Goal: Task Accomplishment & Management: Complete application form

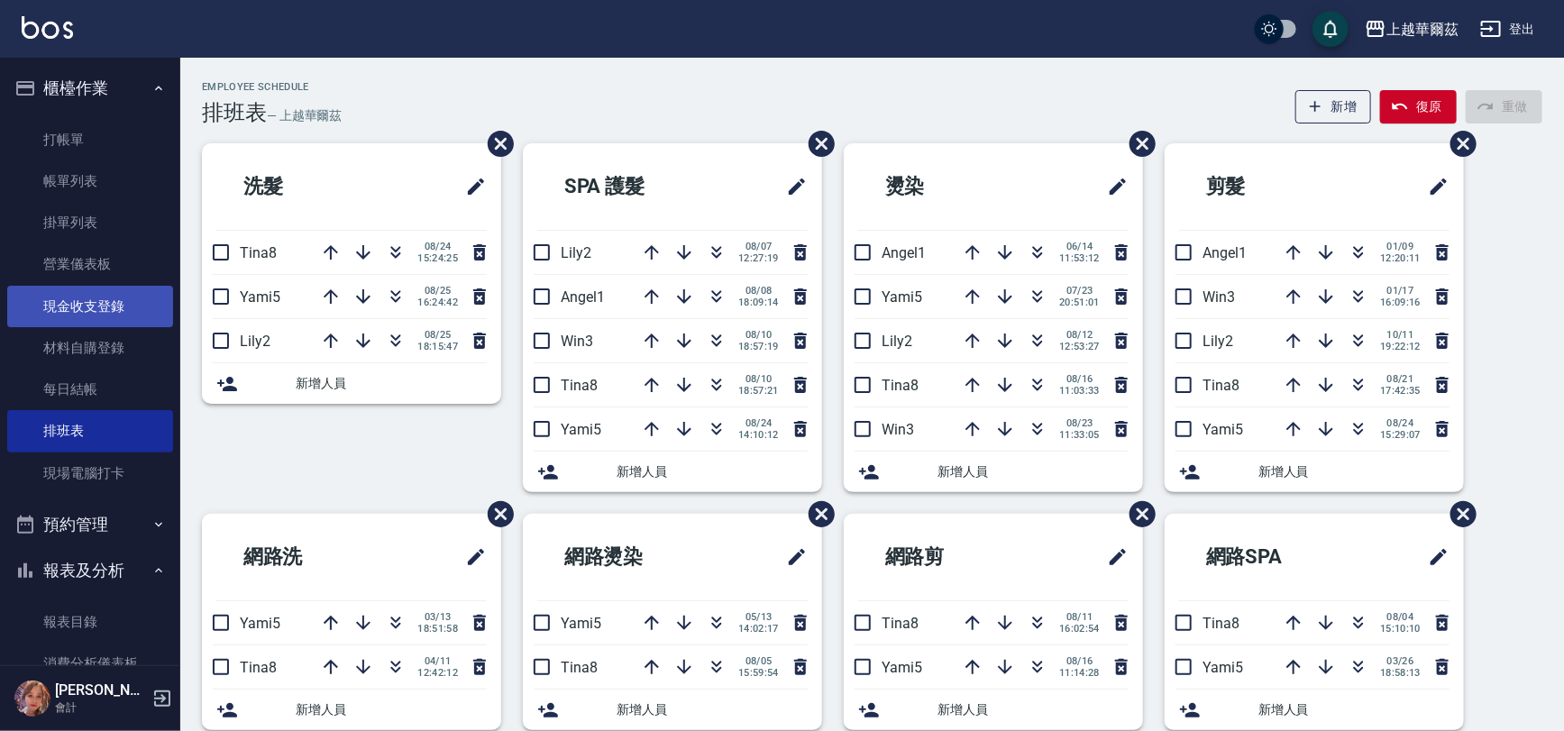
click at [82, 305] on link "現金收支登錄" at bounding box center [90, 306] width 166 height 41
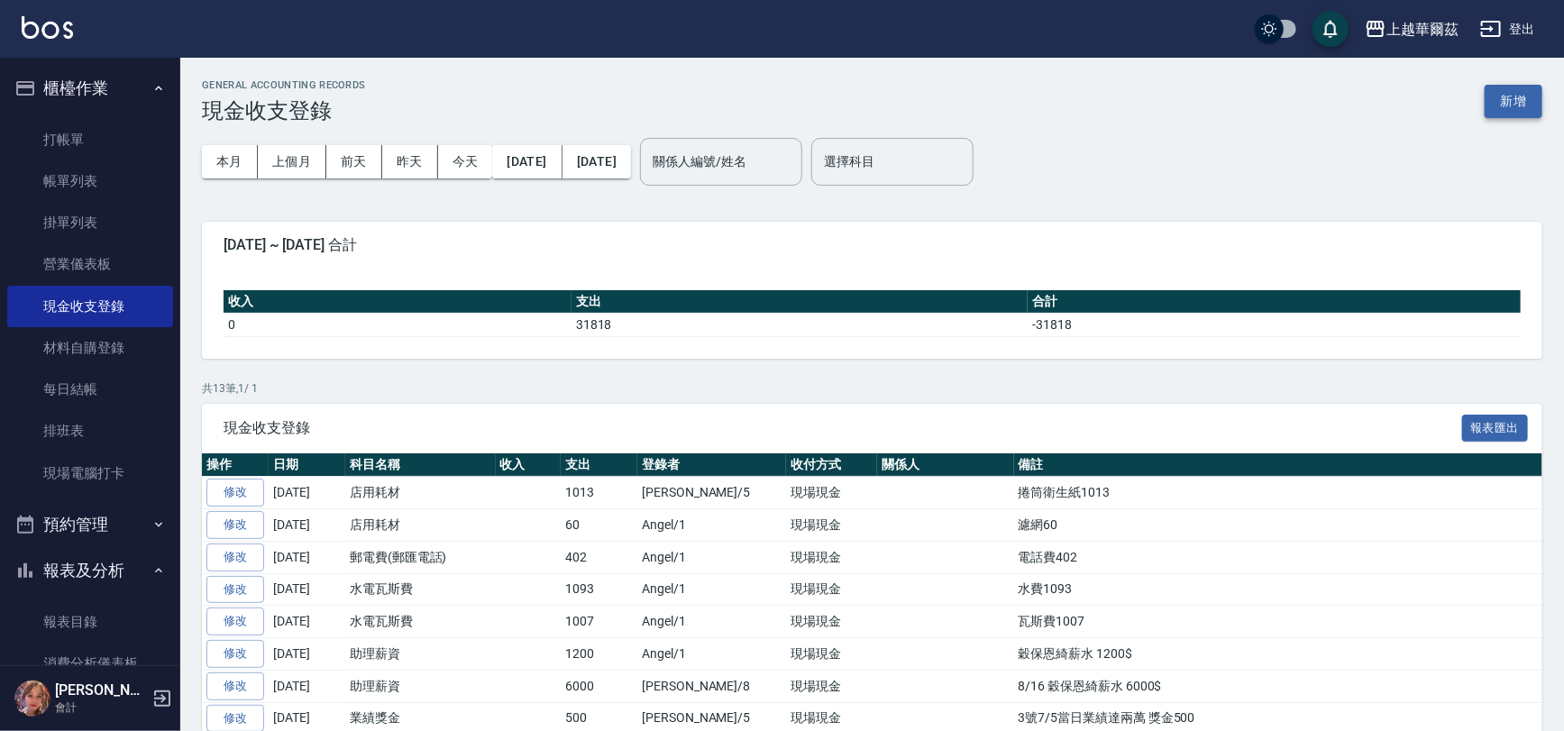
click at [1507, 98] on button "新增" at bounding box center [1514, 101] width 58 height 33
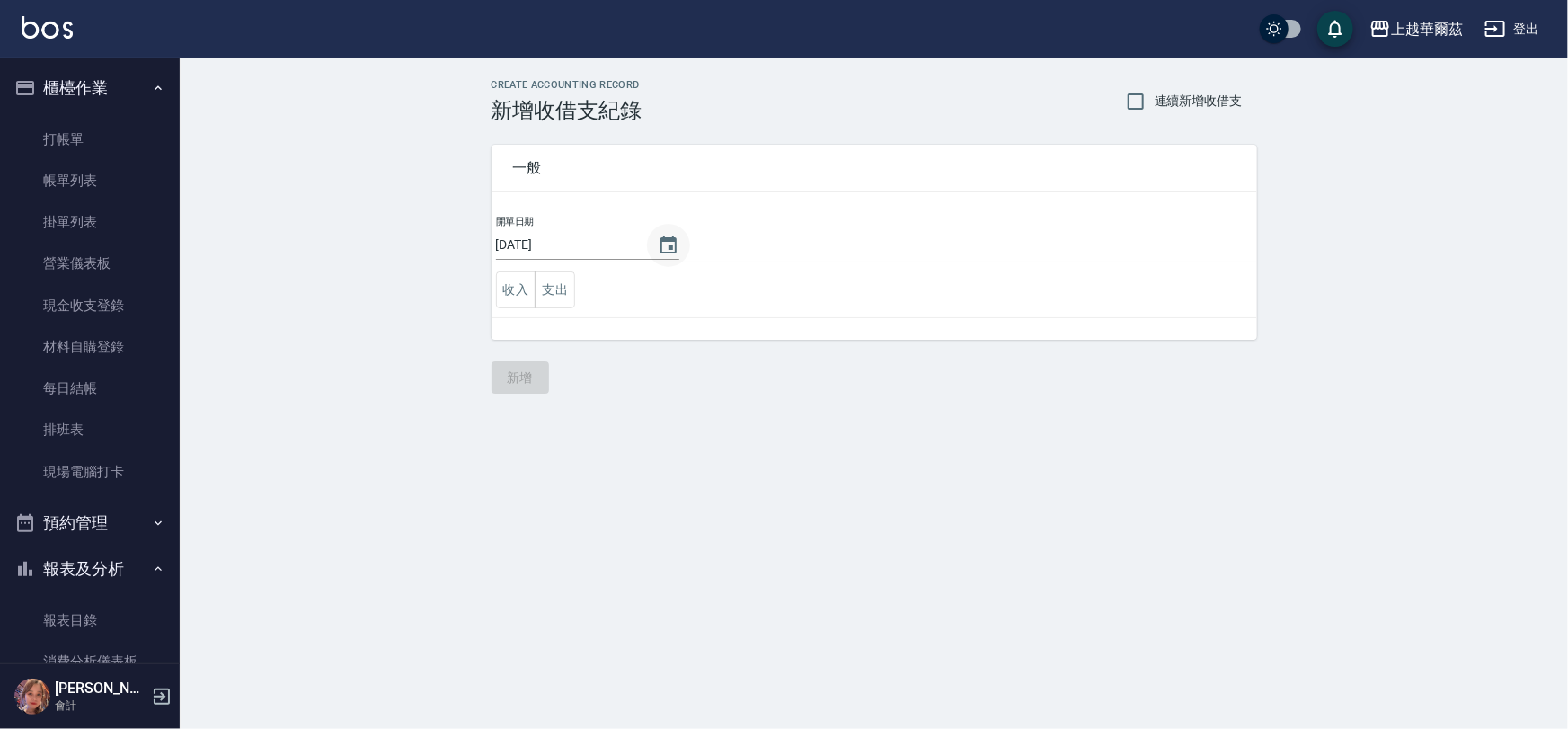
click at [667, 249] on icon "Choose date, selected date is 2025-08-26" at bounding box center [669, 245] width 22 height 22
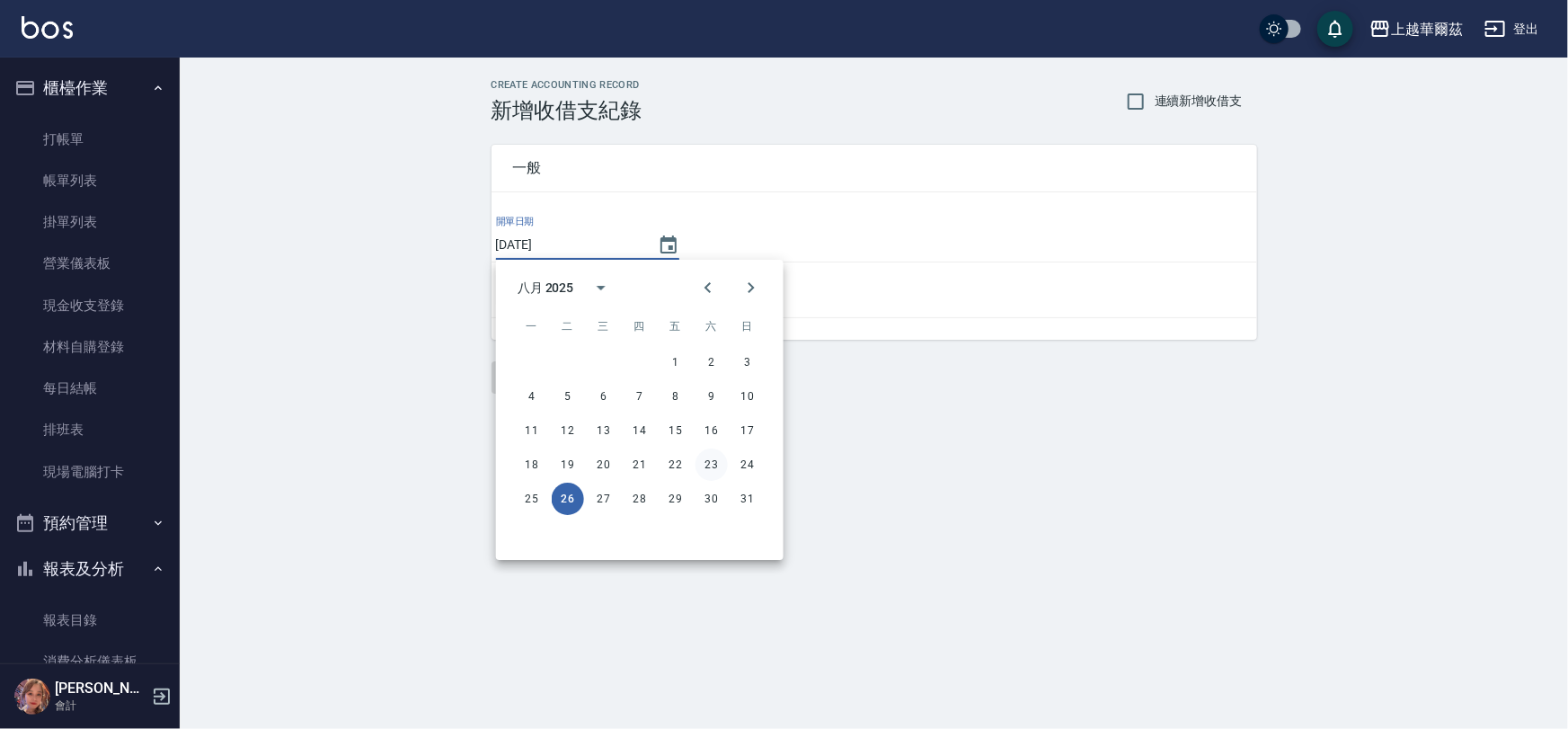
click at [714, 468] on button "23" at bounding box center [712, 465] width 32 height 32
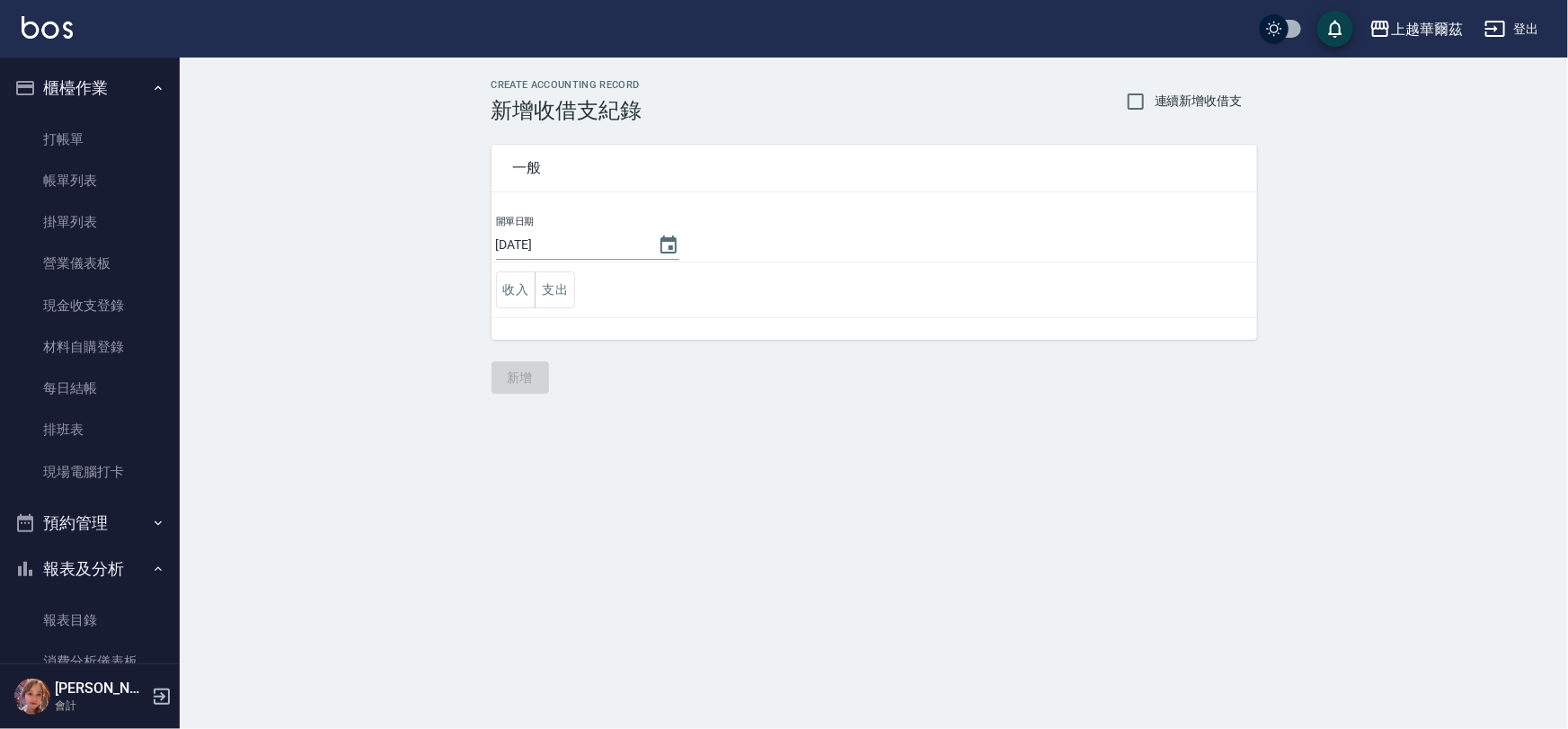
type input "[DATE]"
click at [549, 288] on button "支出" at bounding box center [554, 289] width 41 height 37
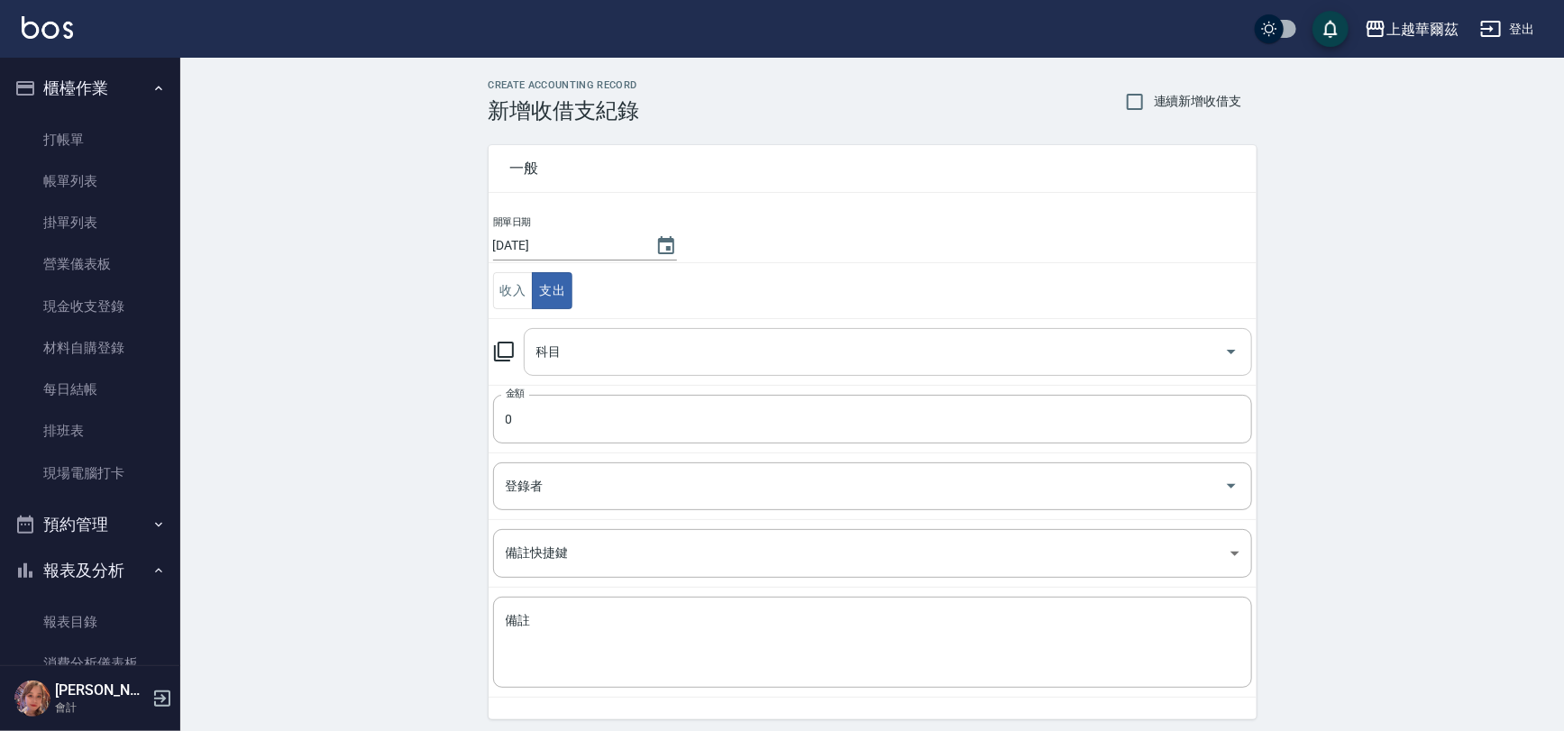
click at [568, 357] on input "科目" at bounding box center [874, 352] width 685 height 32
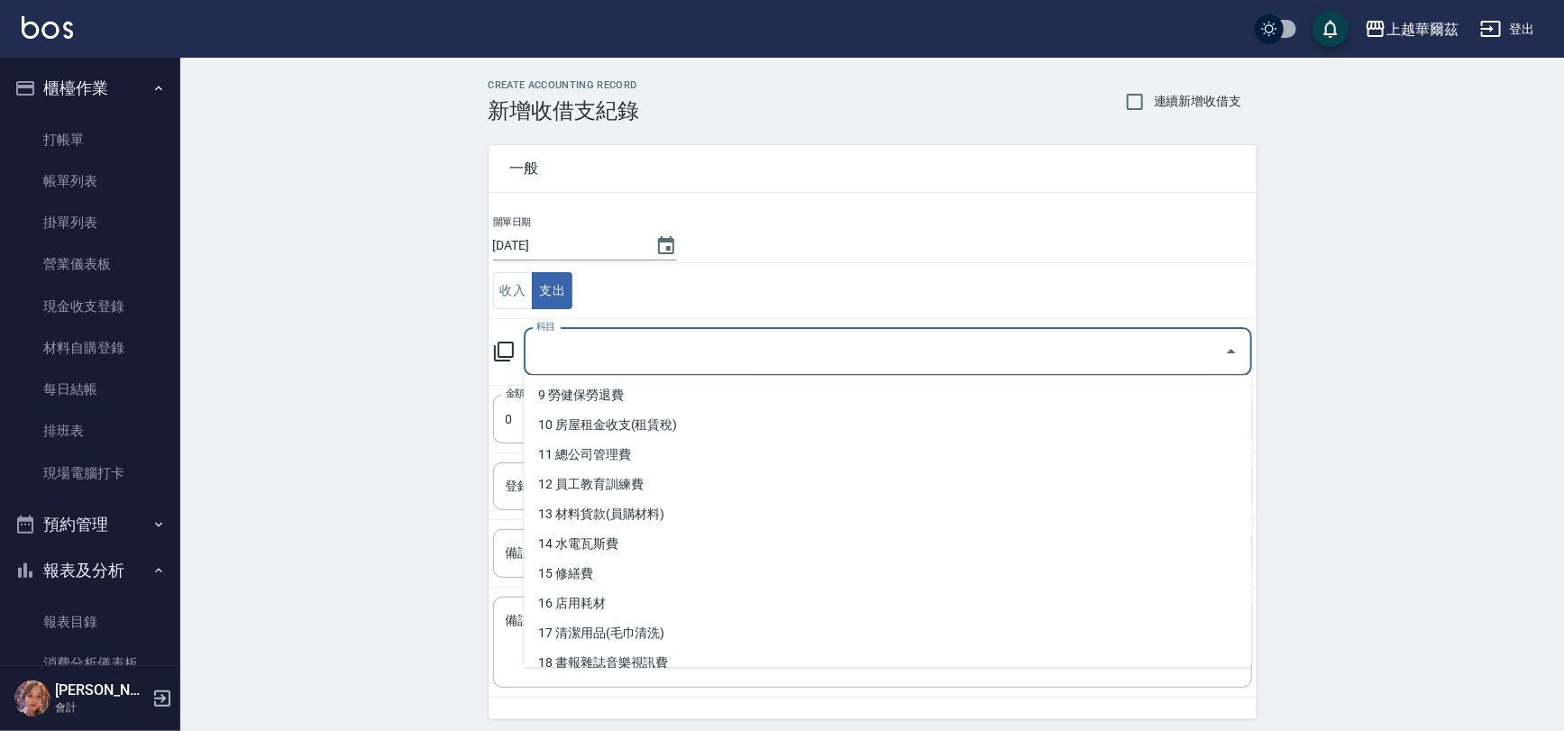
scroll to position [315, 0]
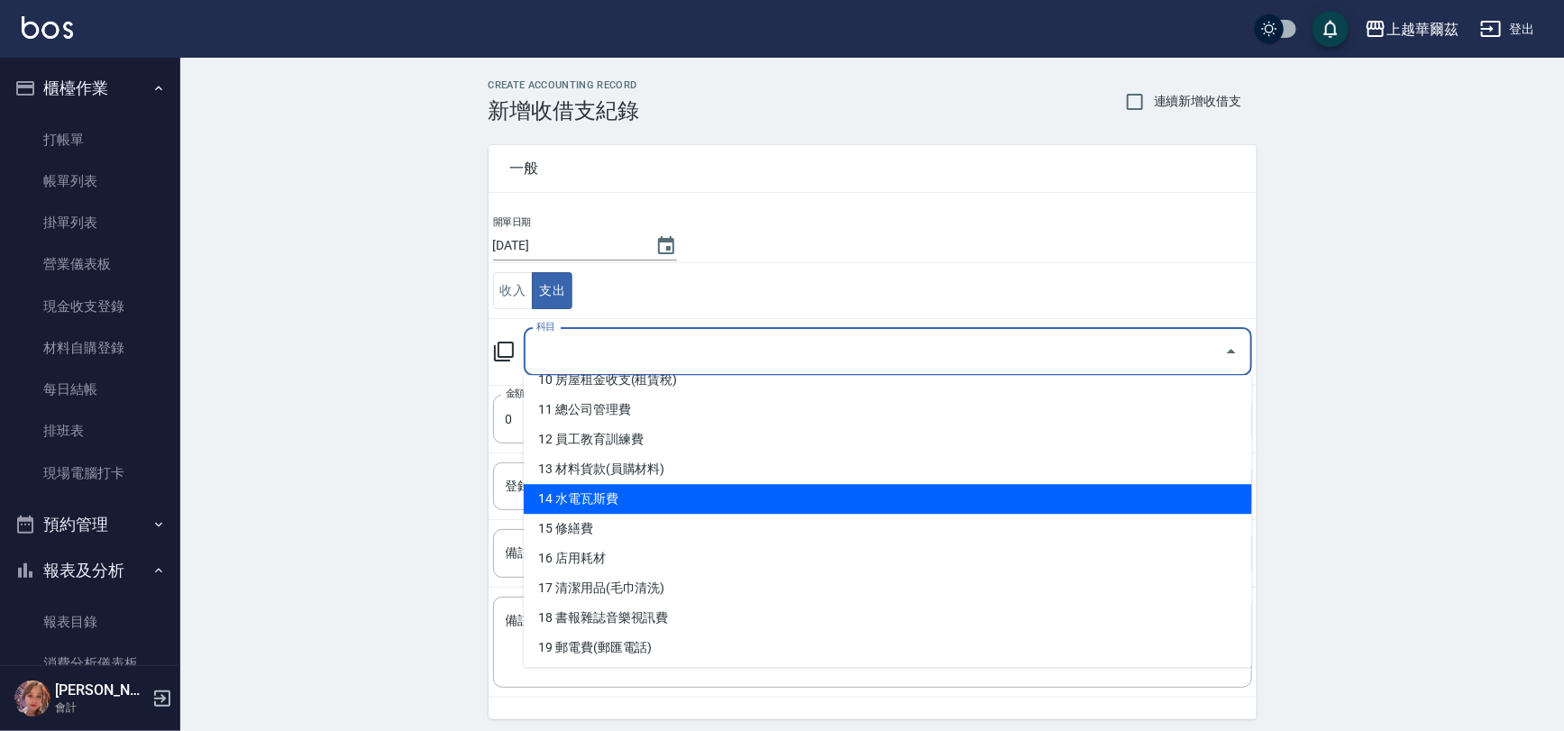
click at [564, 489] on li "14 水電瓦斯費" at bounding box center [888, 499] width 728 height 30
type input "14 水電瓦斯費"
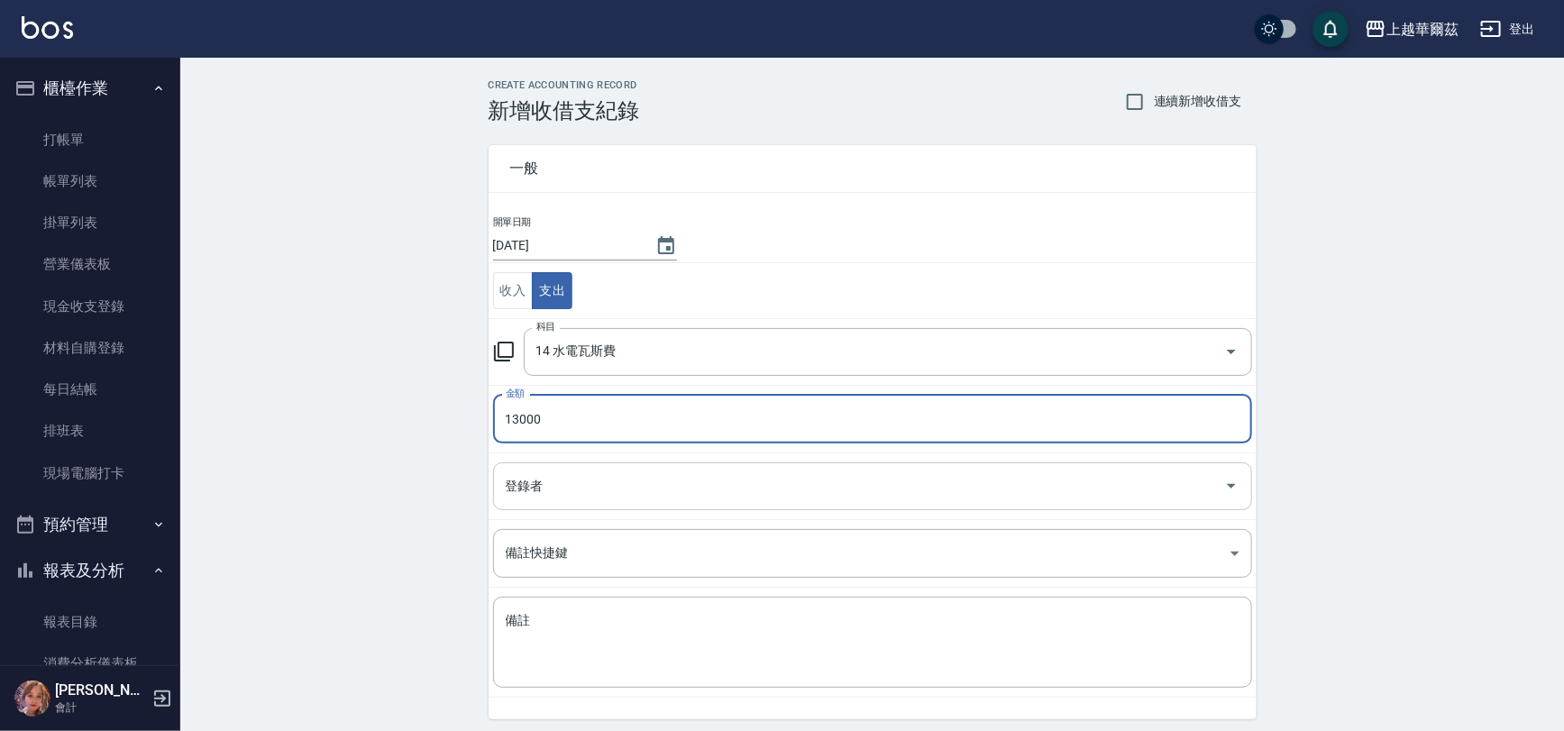
type input "13000"
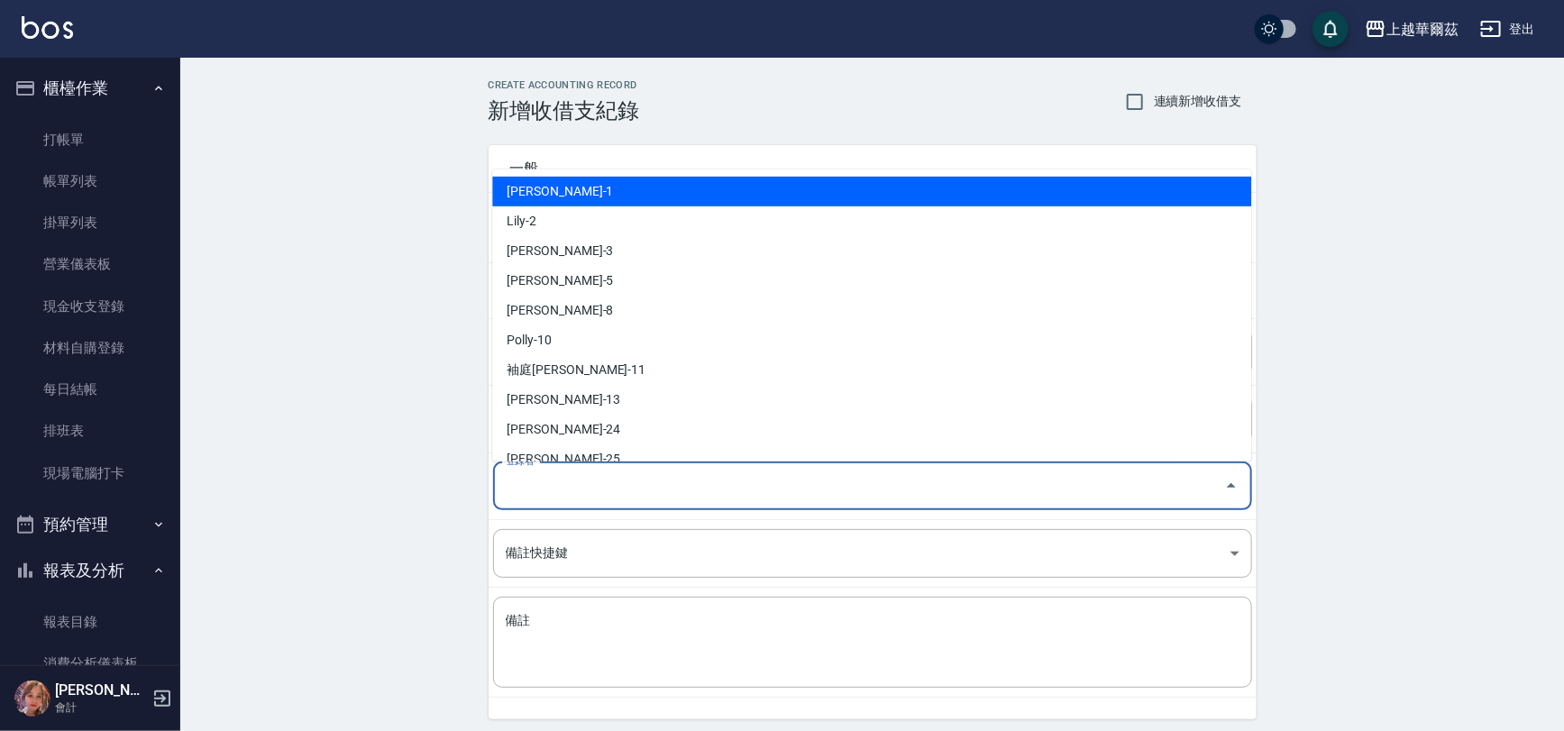
click at [555, 481] on input "登錄者" at bounding box center [859, 487] width 716 height 32
click at [566, 185] on li "[PERSON_NAME]-1" at bounding box center [871, 192] width 759 height 30
type input "[PERSON_NAME]-1"
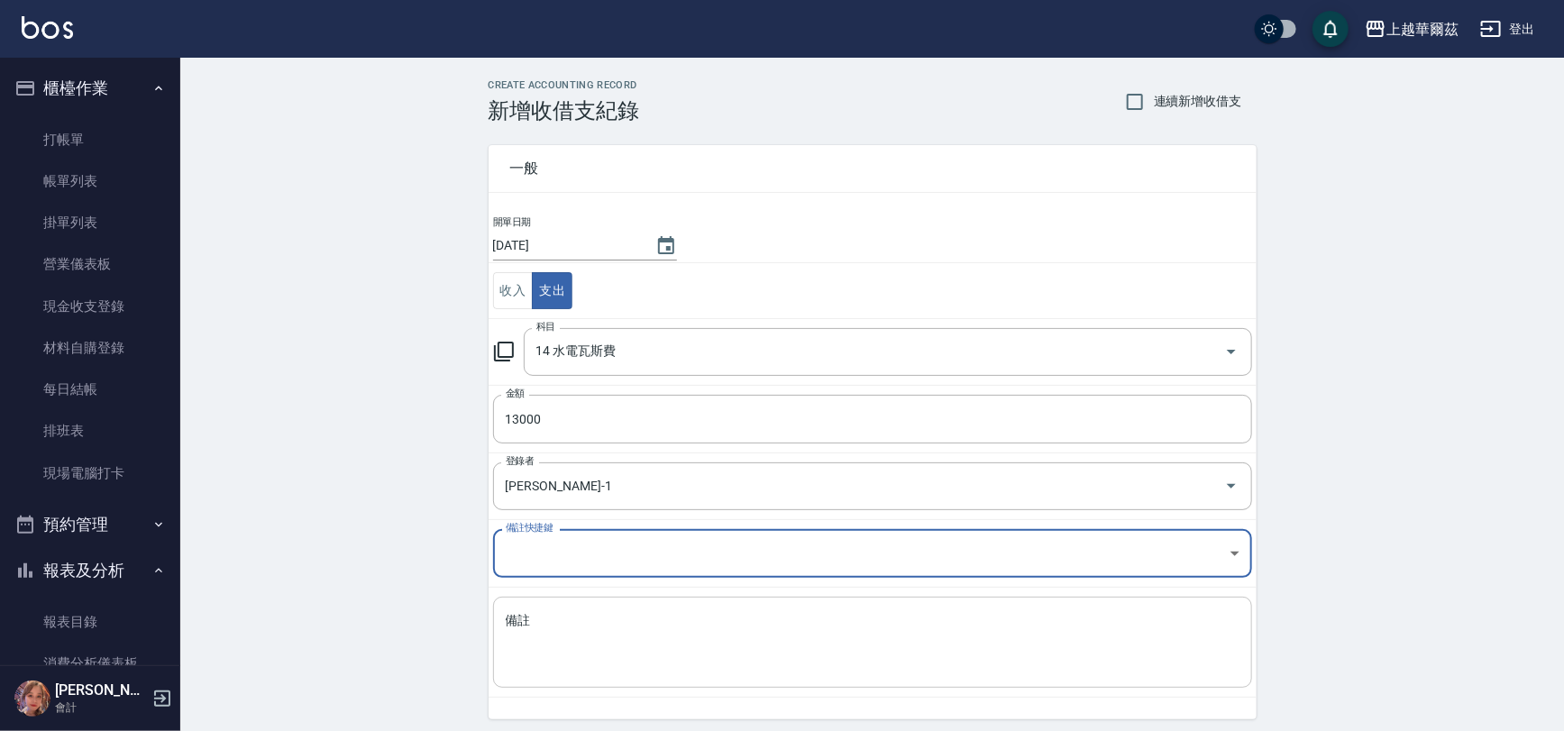
click at [539, 626] on textarea "備註" at bounding box center [873, 642] width 734 height 61
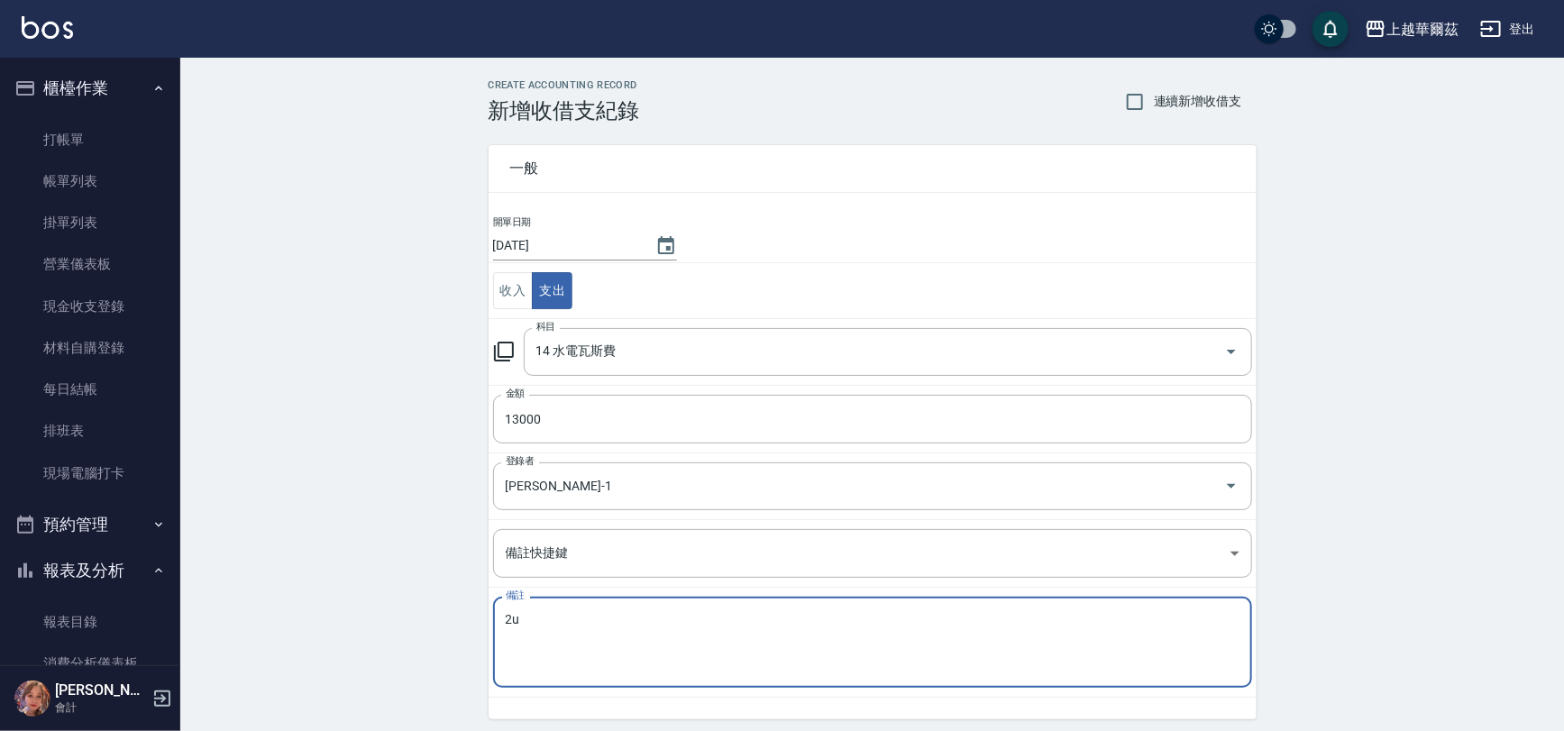
type textarea "2"
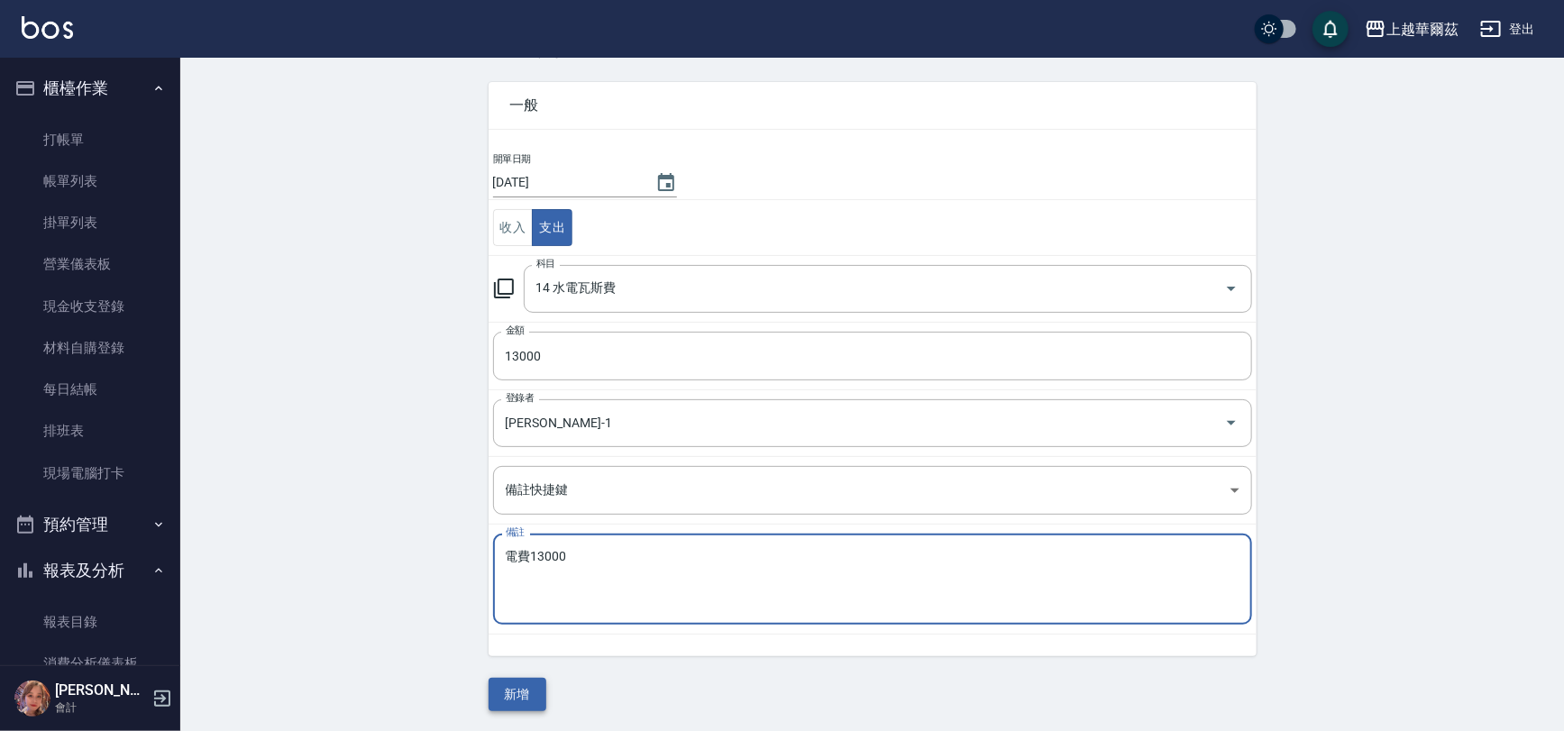
type textarea "電費13000"
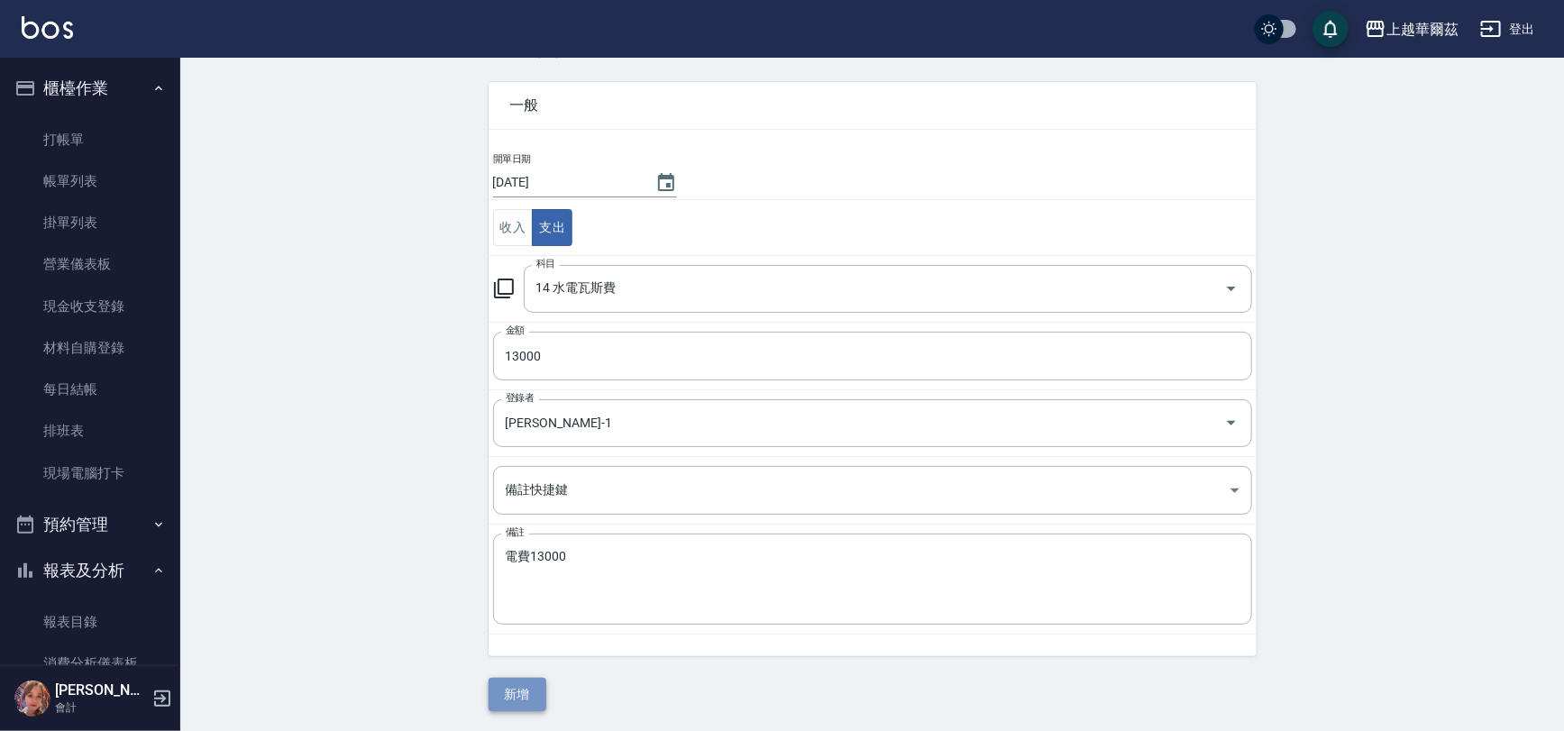
click at [513, 685] on button "新增" at bounding box center [518, 694] width 58 height 33
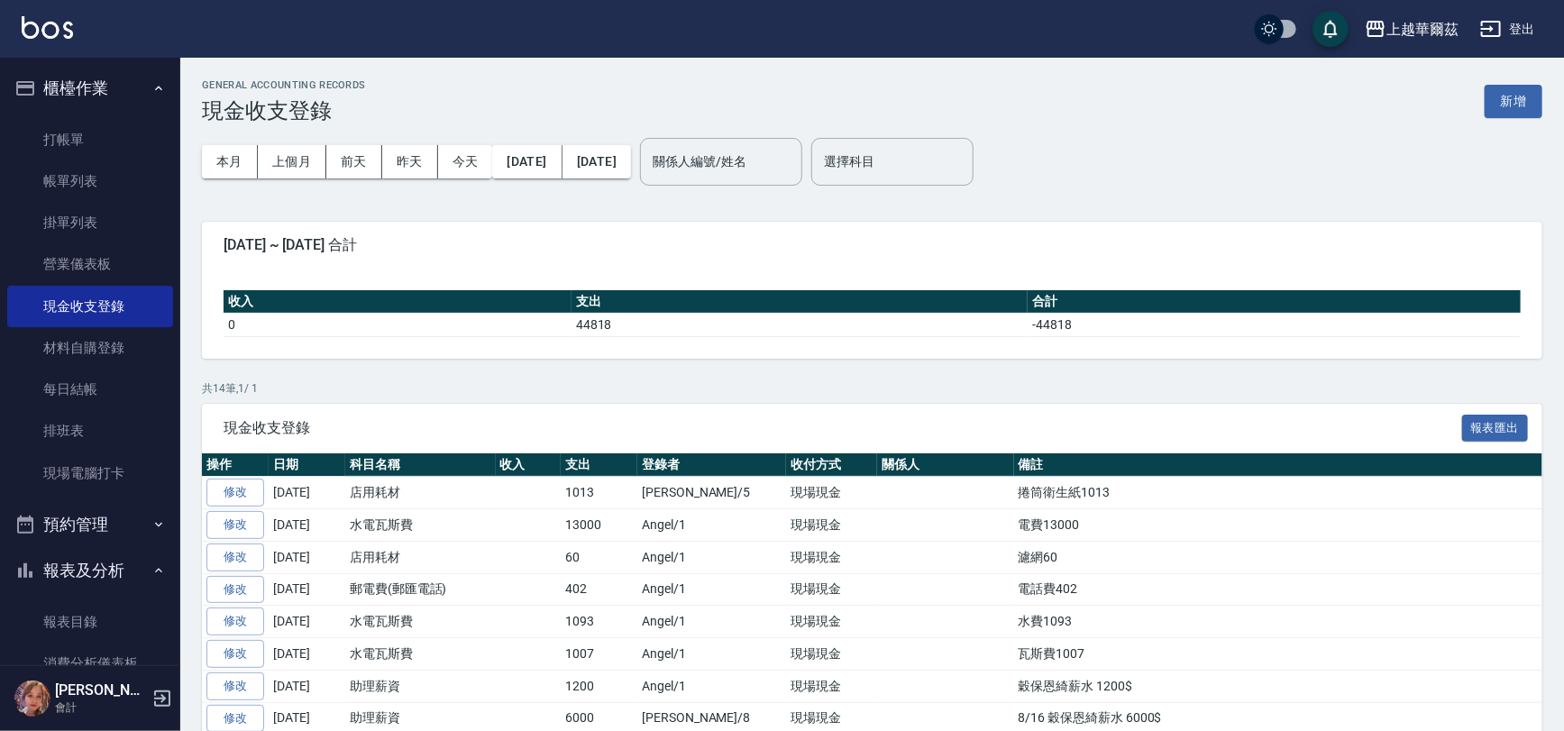
click at [79, 571] on button "報表及分析" at bounding box center [90, 570] width 166 height 47
click at [121, 575] on button "報表及分析" at bounding box center [90, 570] width 166 height 47
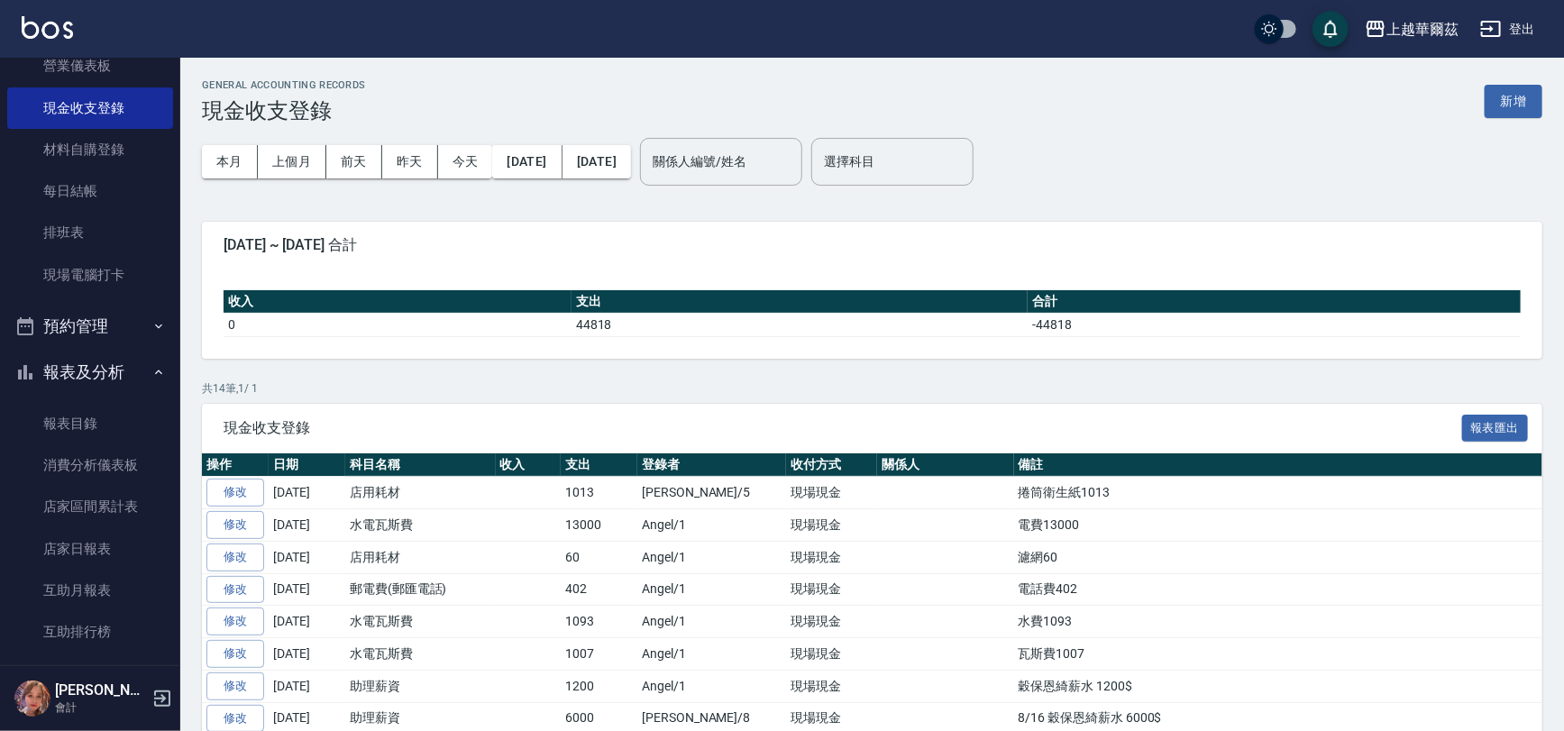
scroll to position [232, 0]
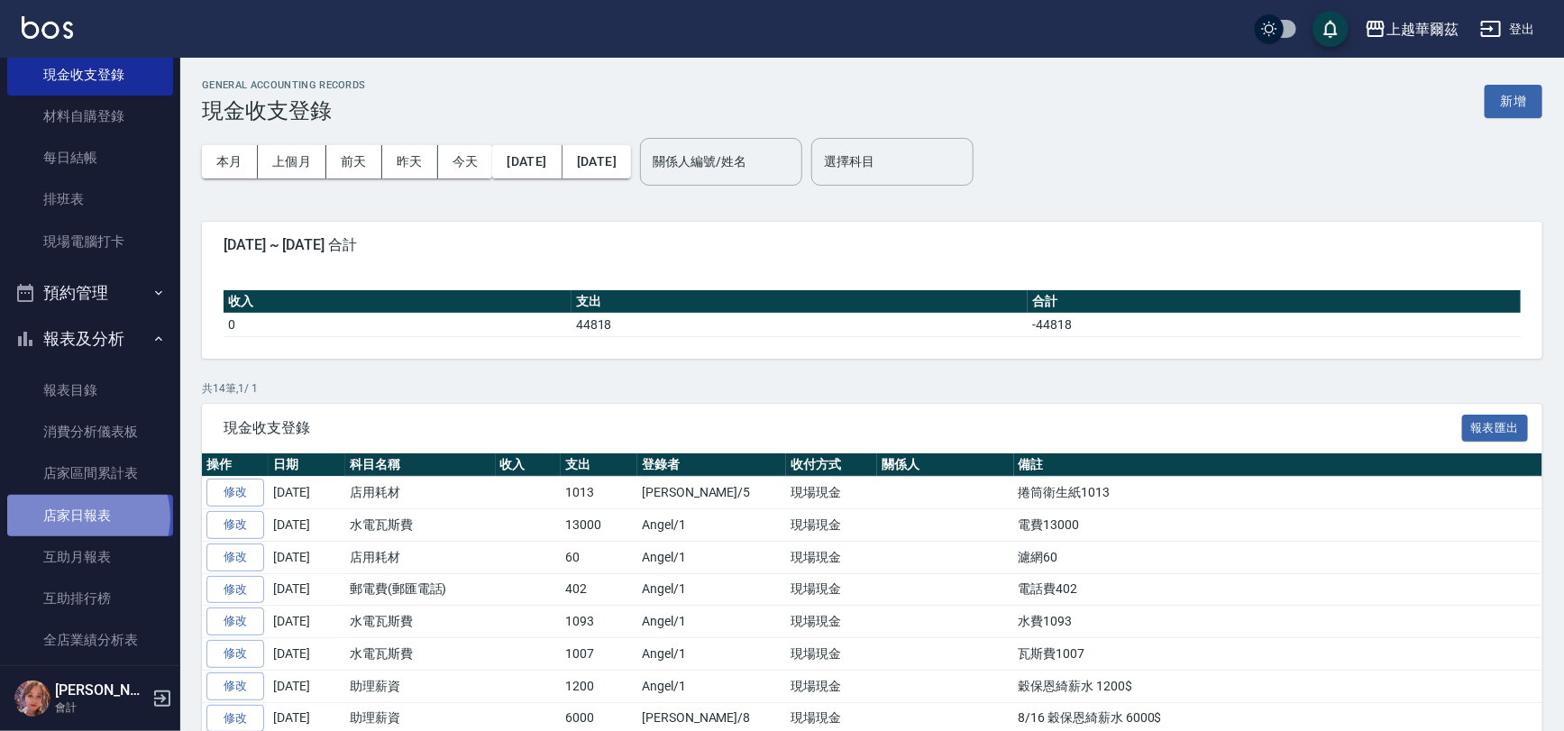
click at [87, 517] on link "店家日報表" at bounding box center [90, 515] width 166 height 41
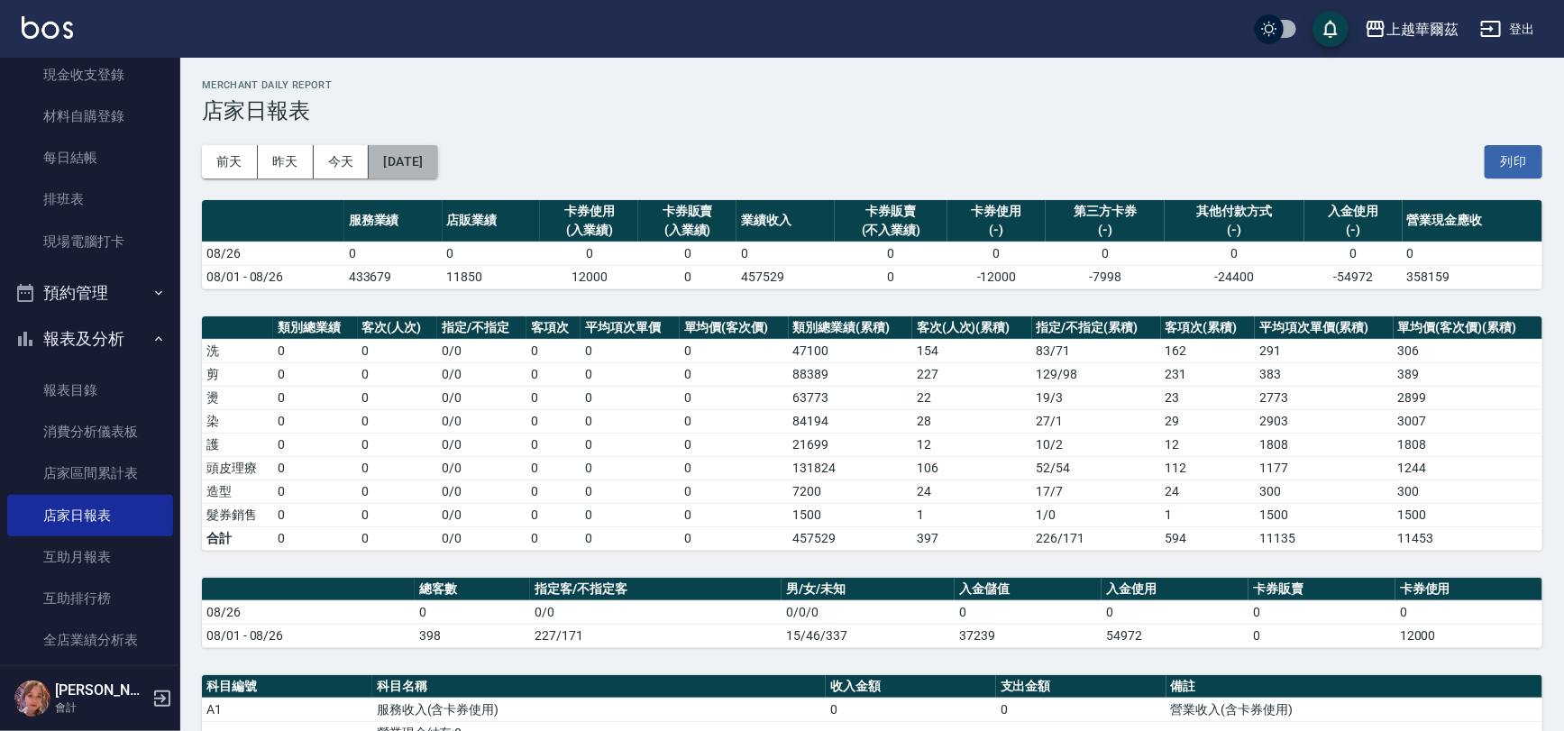
click at [424, 154] on button "[DATE]" at bounding box center [403, 161] width 69 height 33
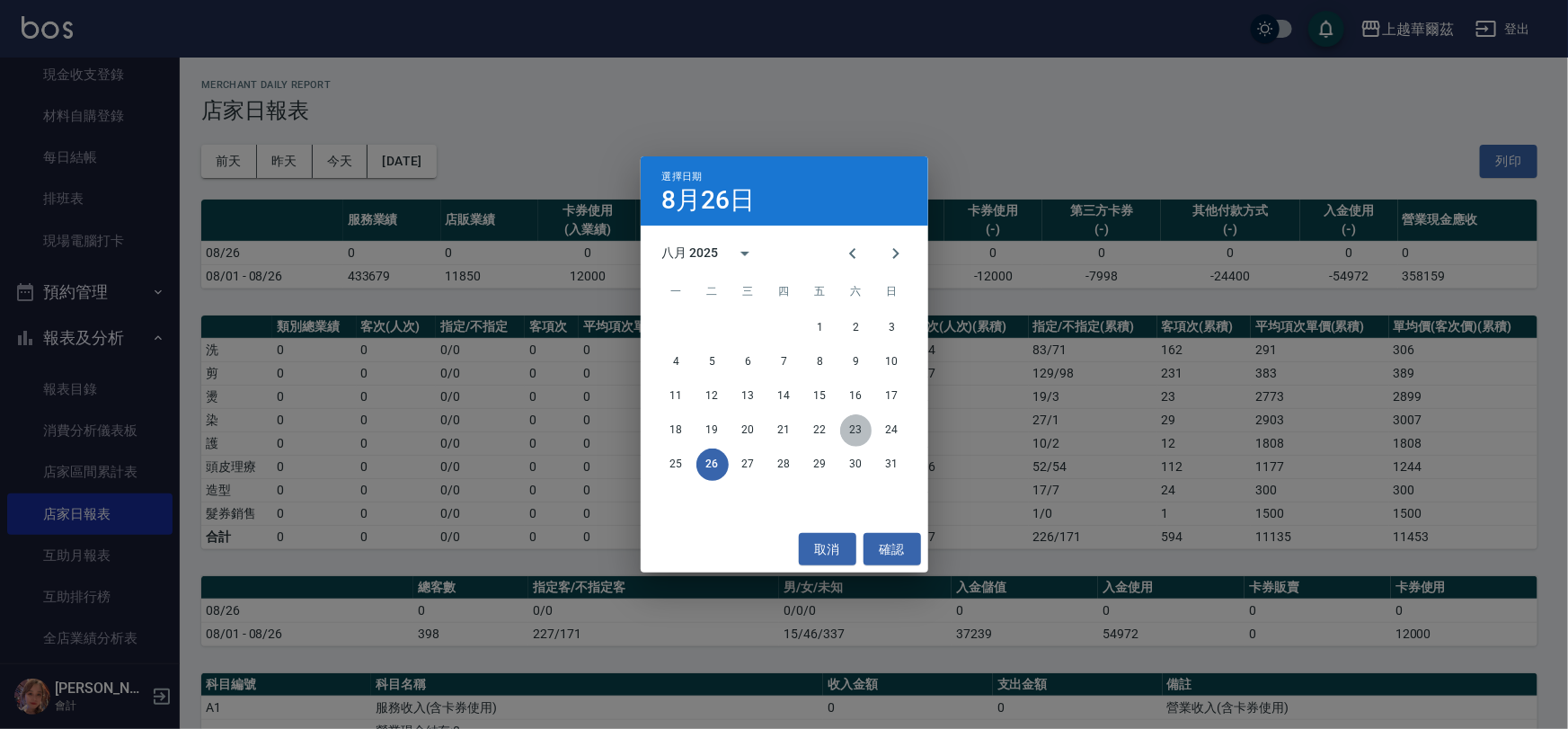
click at [853, 438] on button "23" at bounding box center [856, 431] width 32 height 32
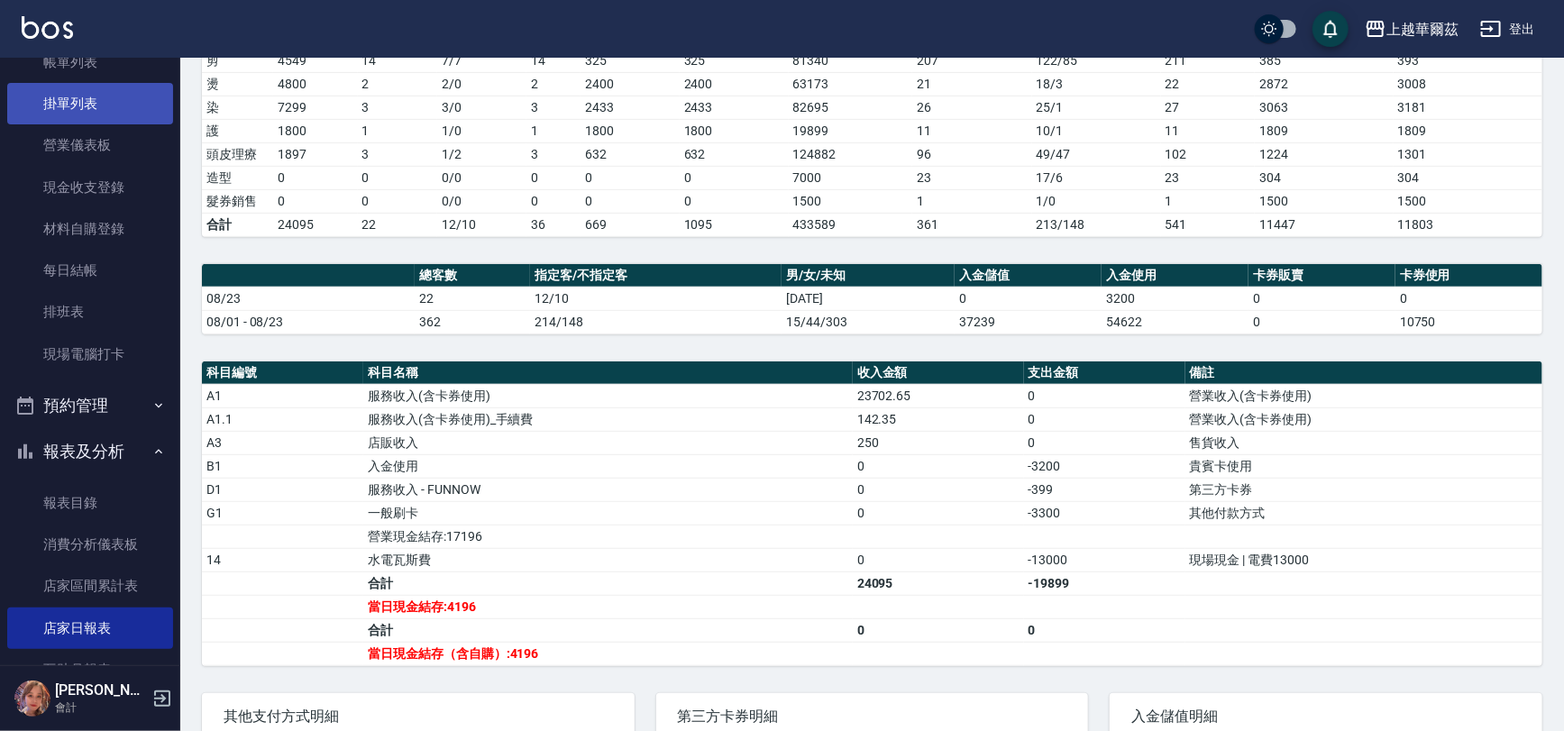
scroll to position [116, 0]
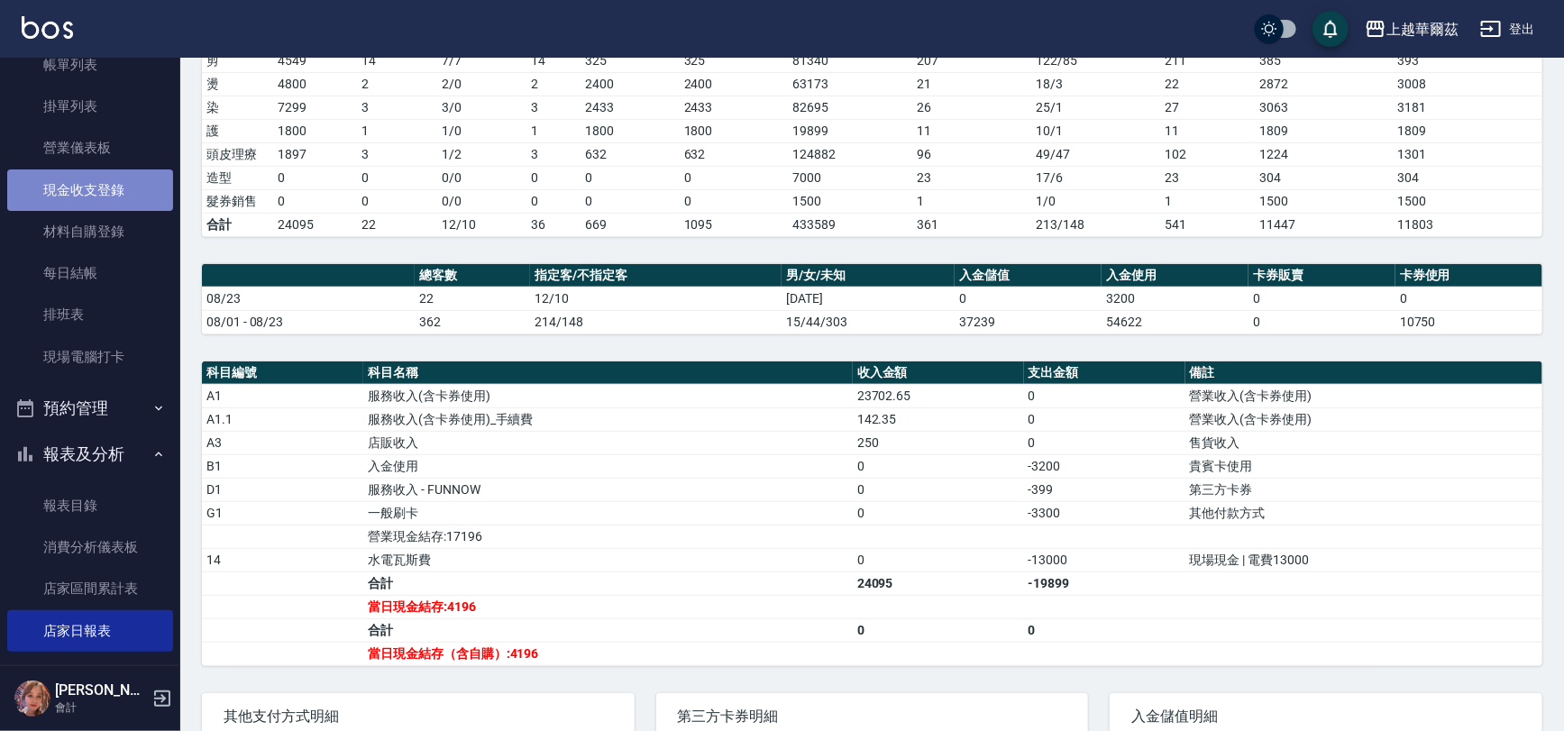
click at [100, 191] on link "現金收支登錄" at bounding box center [90, 189] width 166 height 41
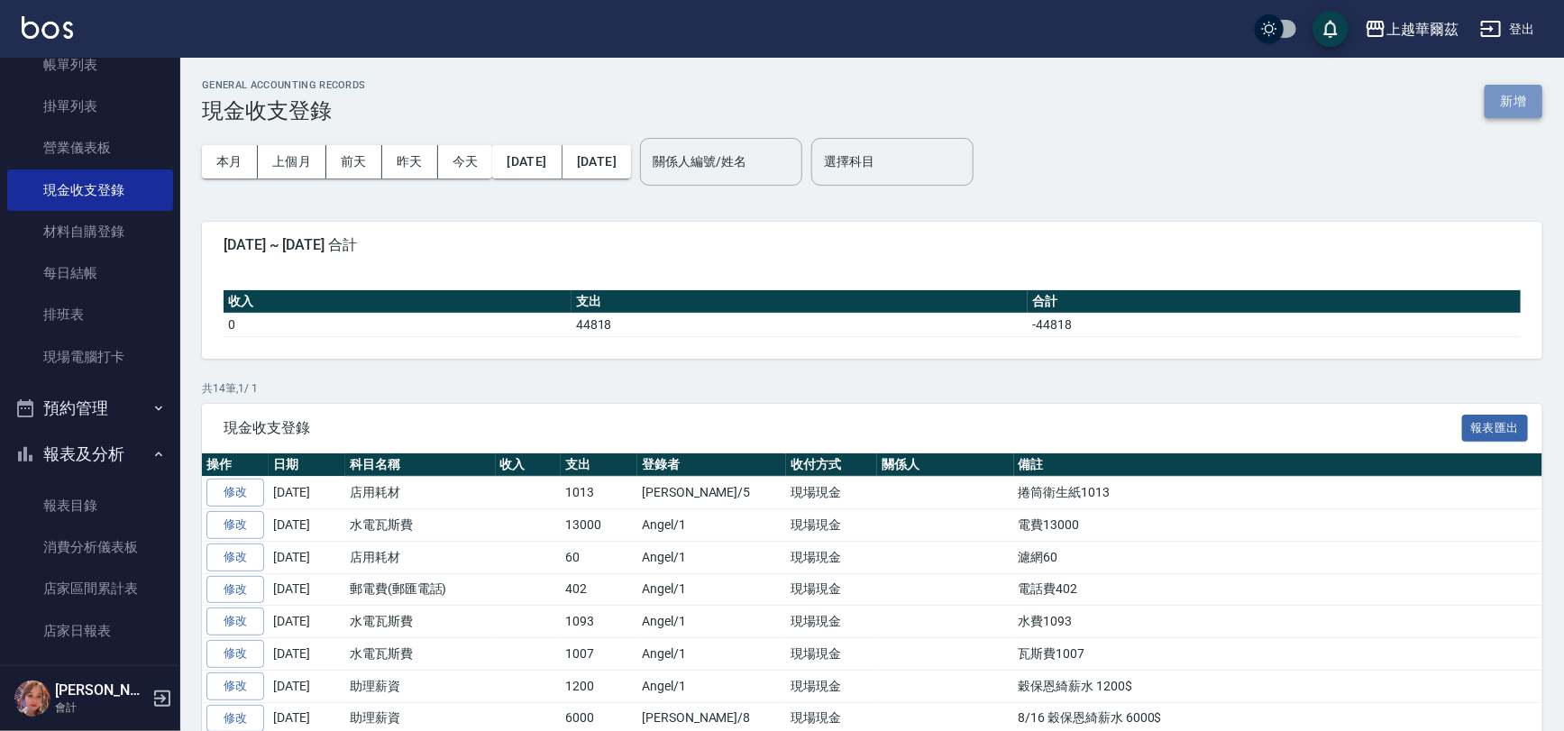
click at [1523, 103] on button "新增" at bounding box center [1514, 101] width 58 height 33
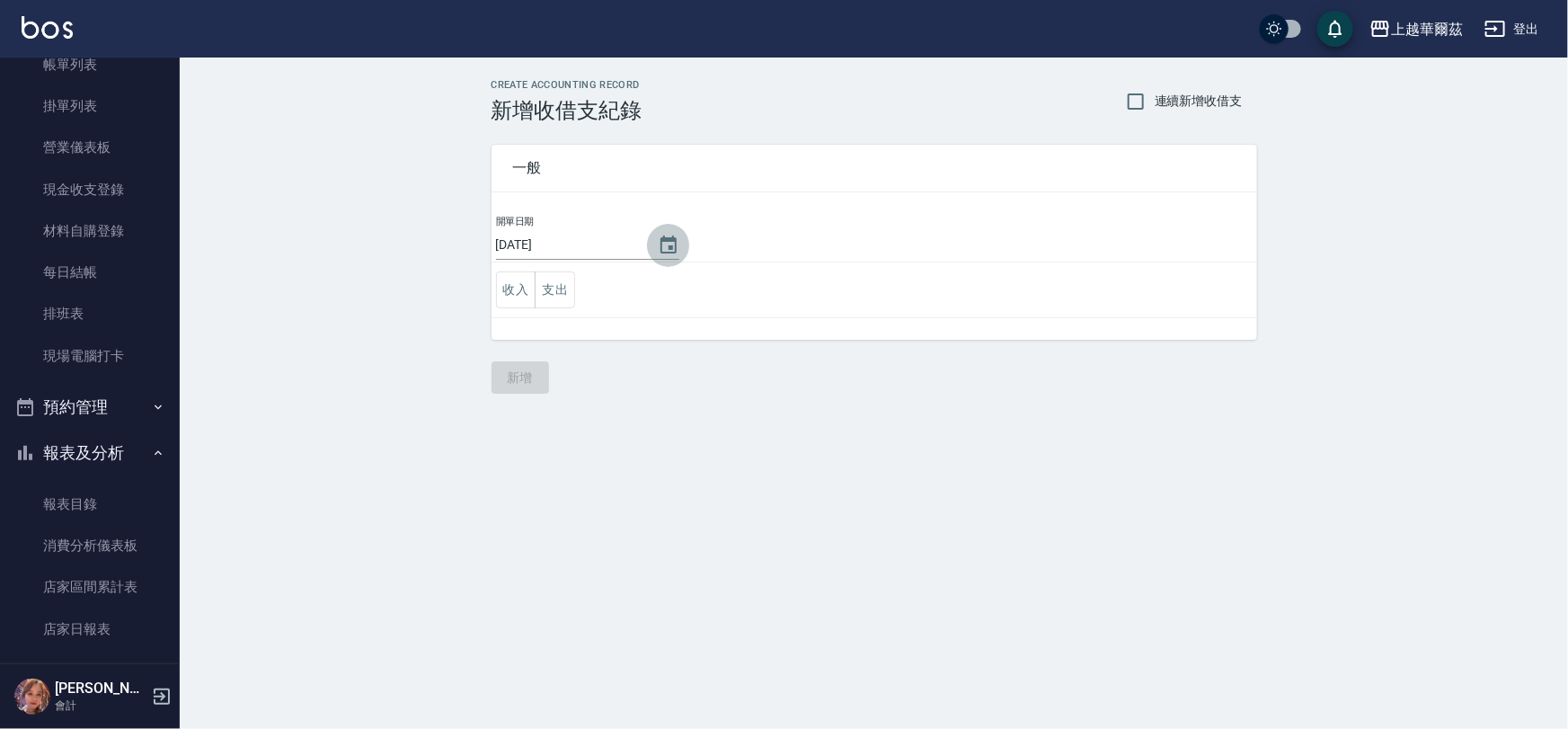
click at [665, 240] on icon "Choose date, selected date is 2025-08-26" at bounding box center [669, 244] width 16 height 18
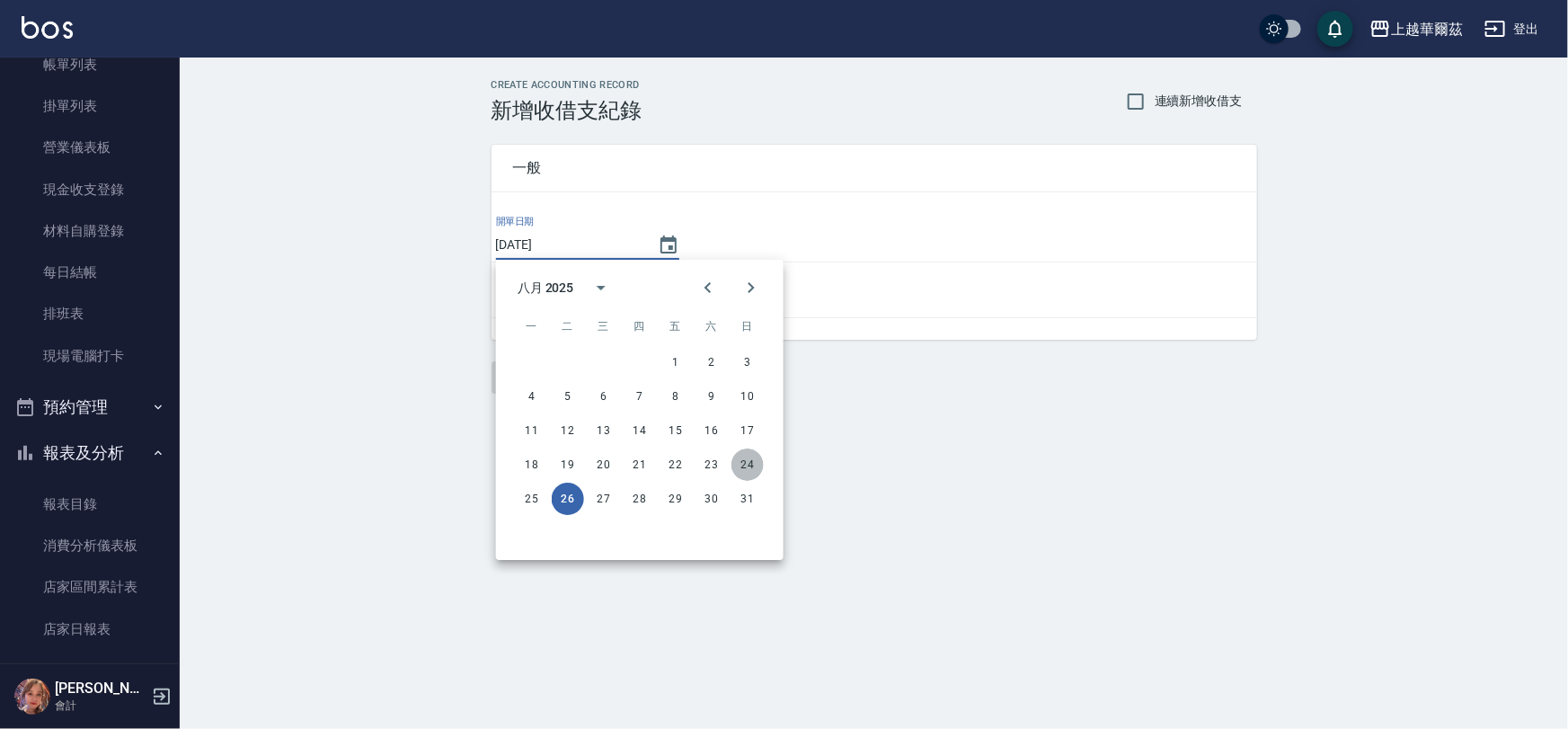
click at [749, 461] on button "24" at bounding box center [748, 465] width 32 height 32
type input "[DATE]"
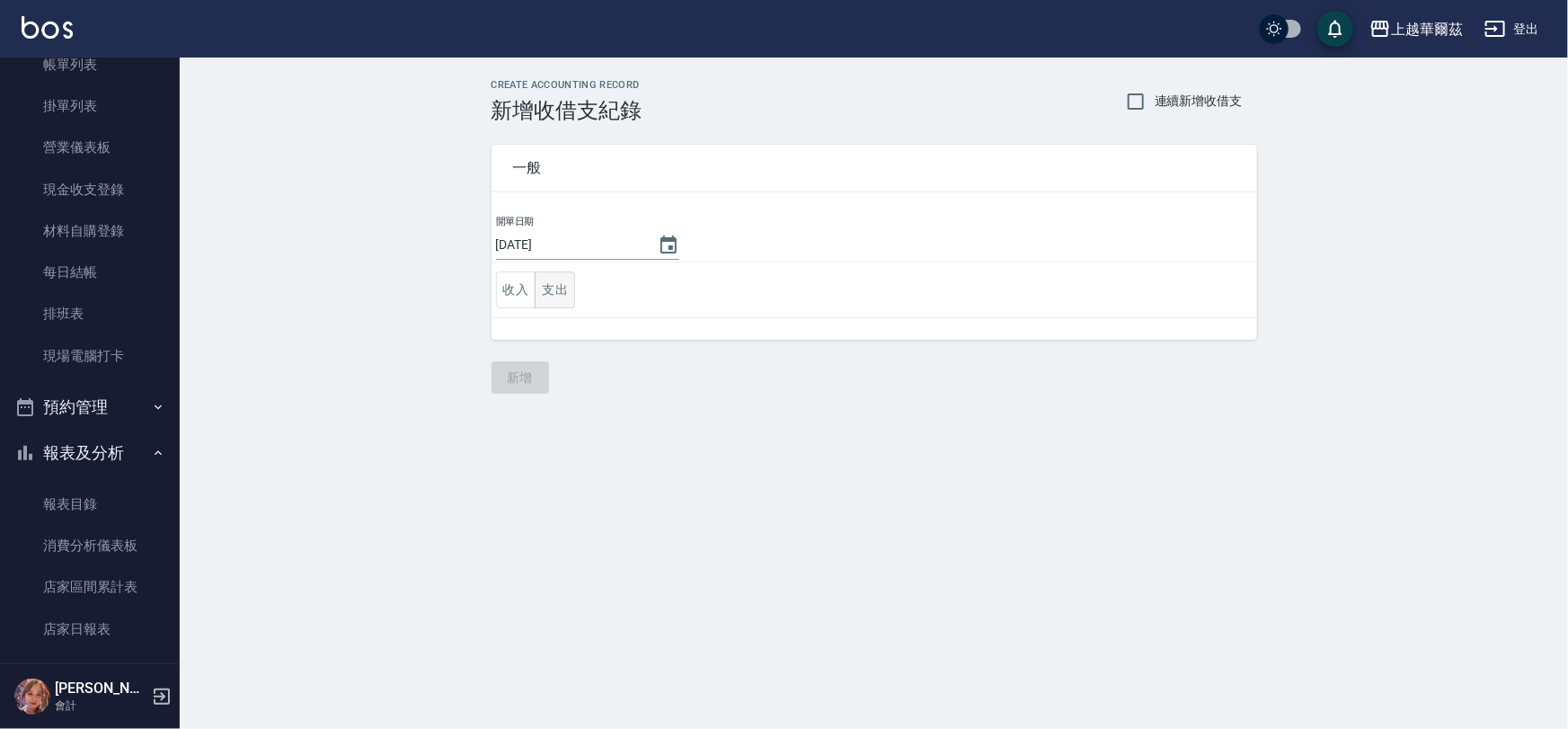
click at [550, 281] on button "支出" at bounding box center [554, 289] width 41 height 37
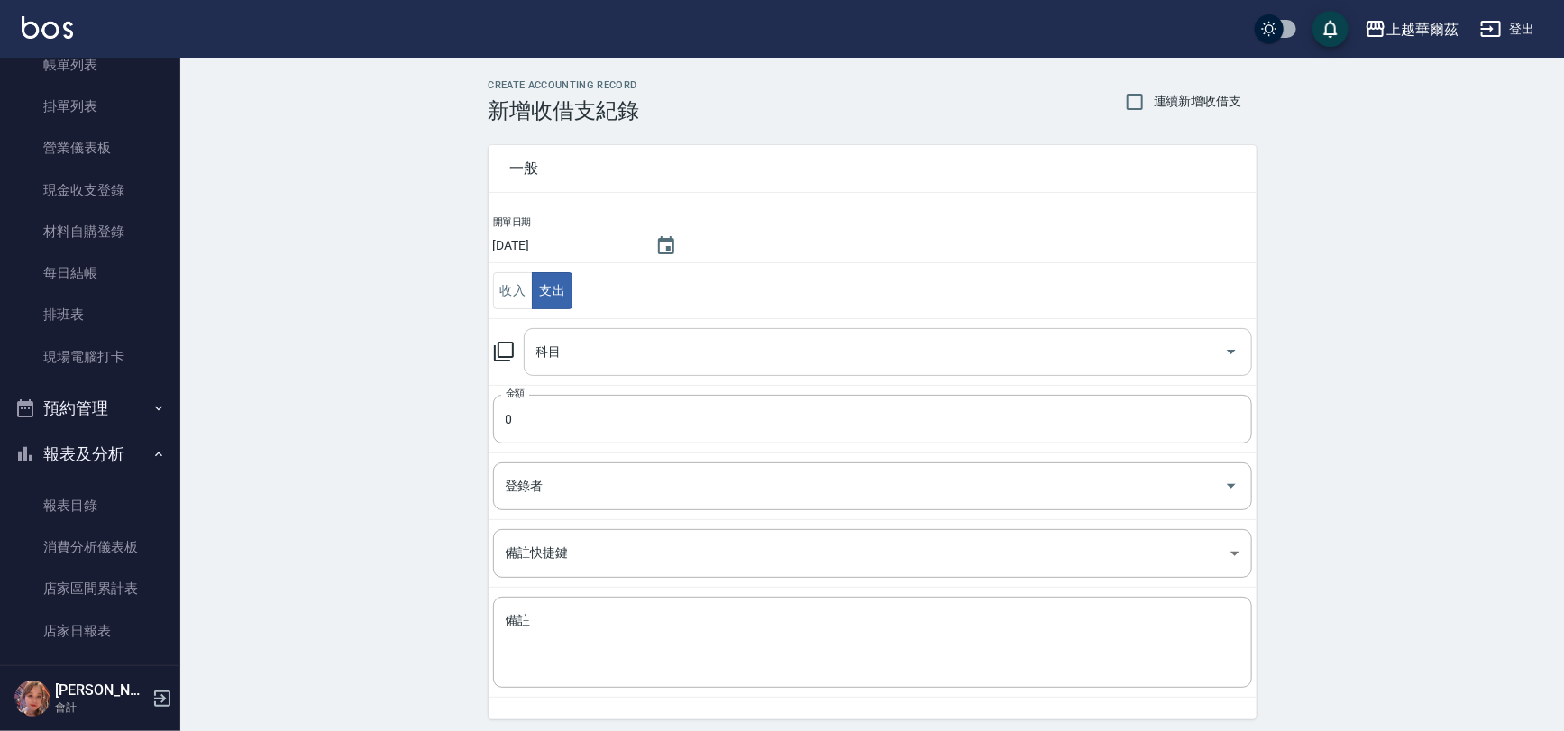
click at [577, 370] on div "科目" at bounding box center [888, 352] width 728 height 48
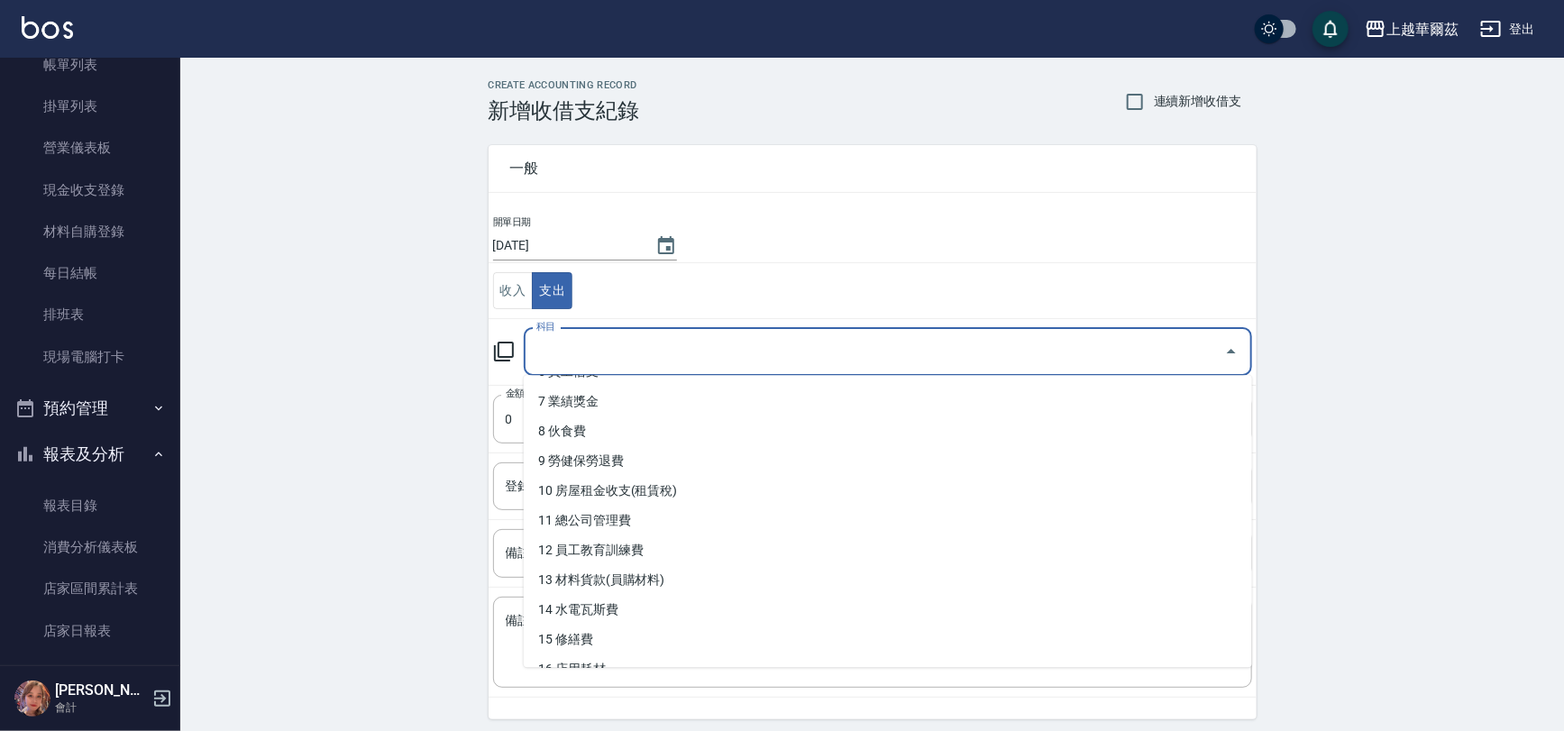
scroll to position [217, 0]
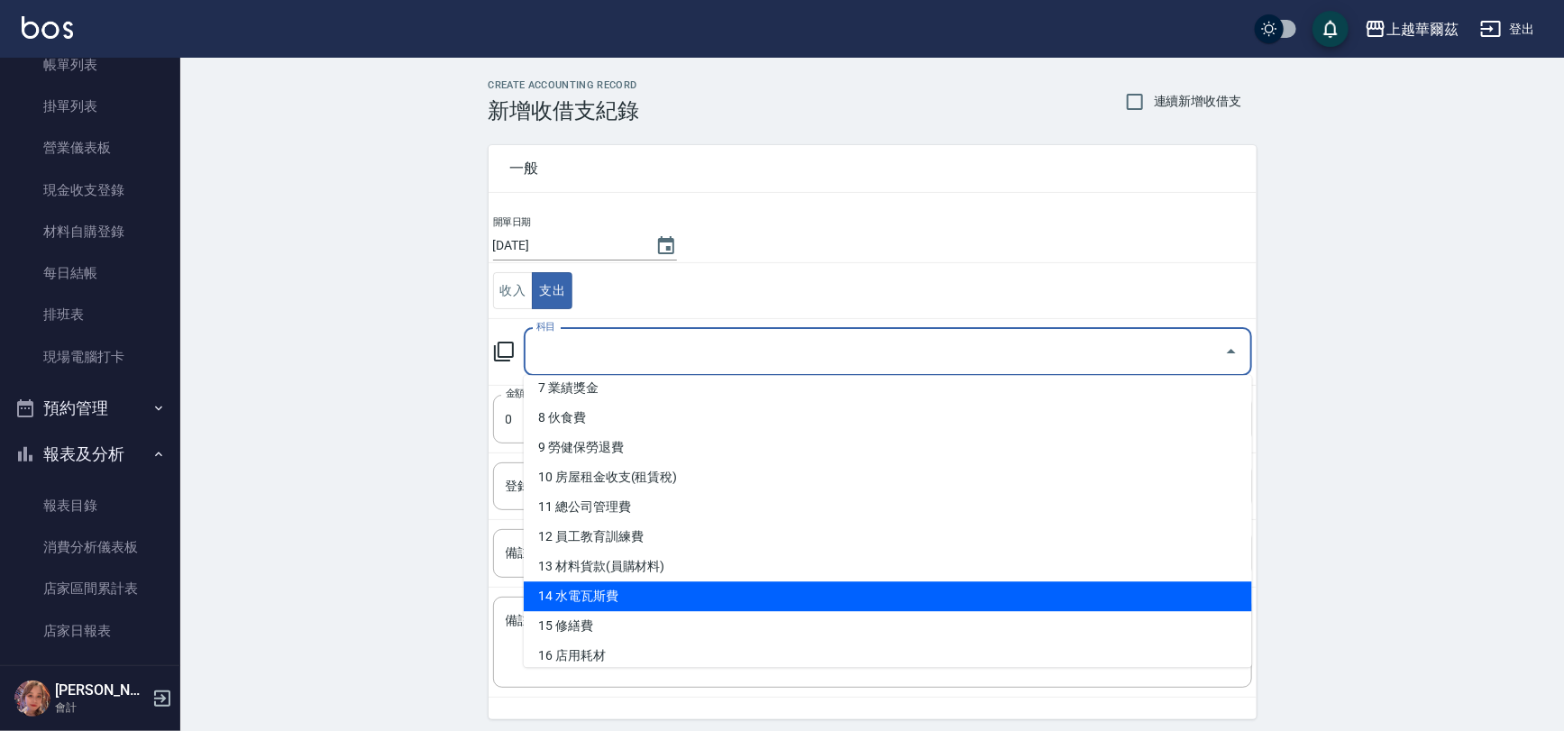
click at [624, 597] on li "14 水電瓦斯費" at bounding box center [888, 596] width 728 height 30
type input "14 水電瓦斯費"
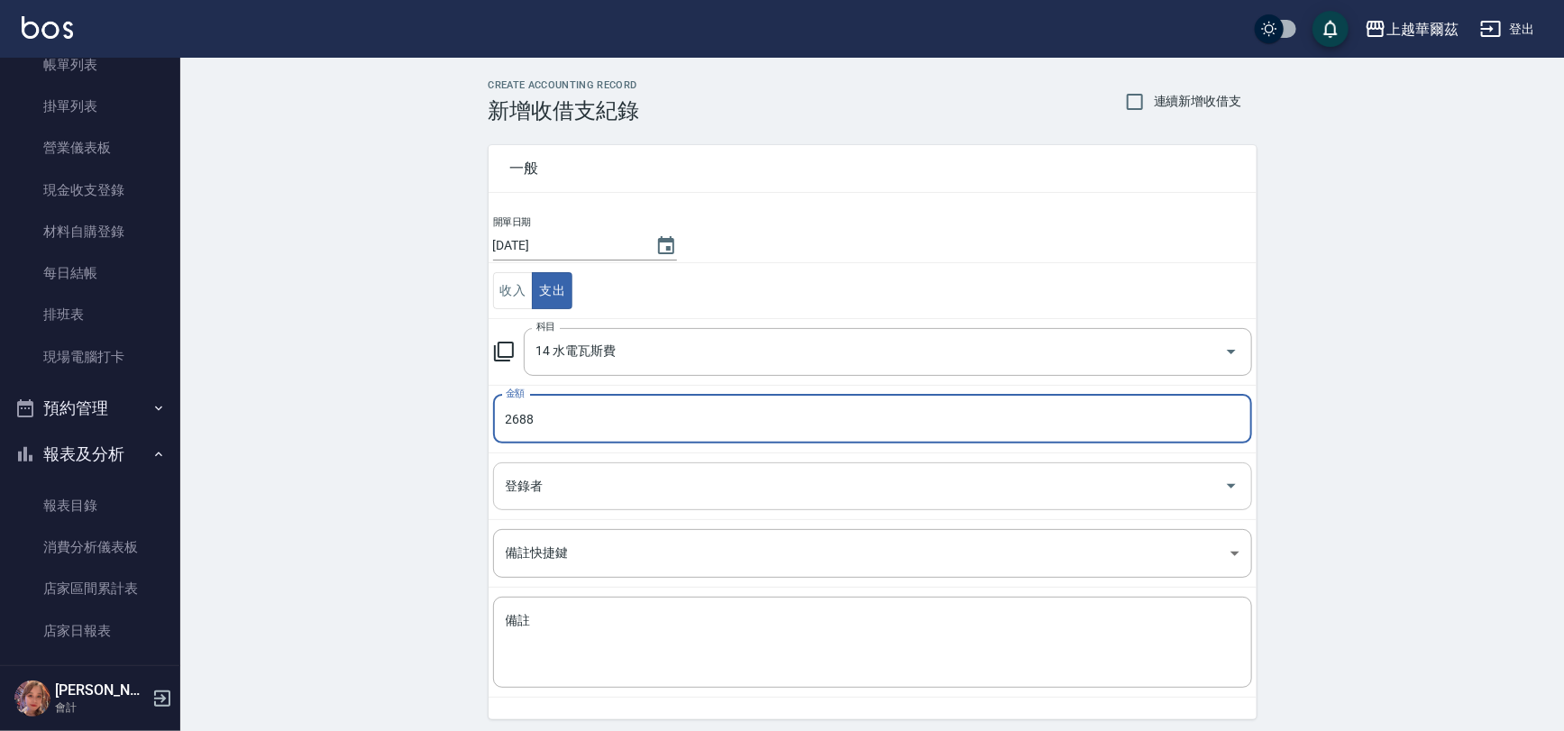
type input "2688"
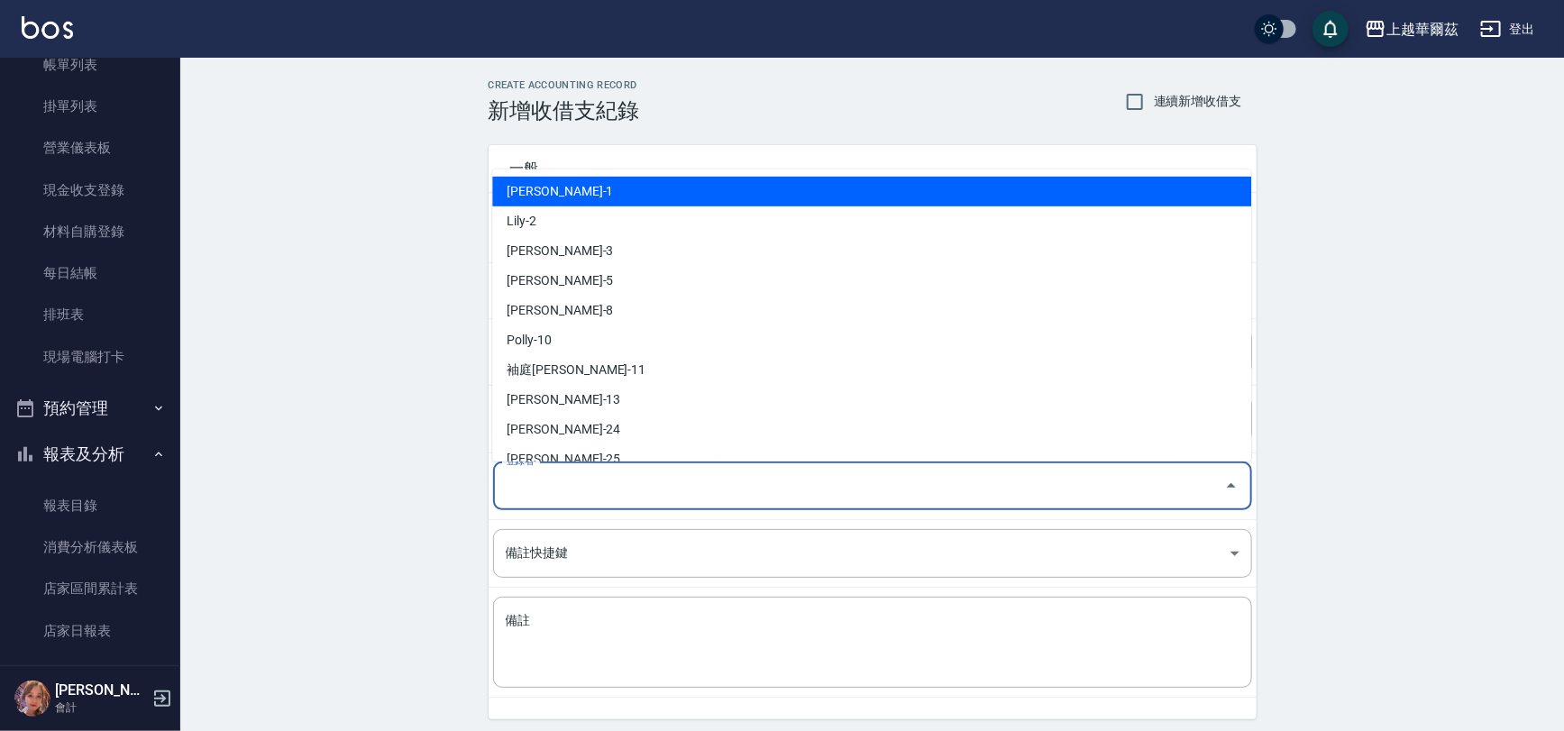
click at [565, 489] on input "登錄者" at bounding box center [859, 487] width 716 height 32
click at [583, 184] on li "[PERSON_NAME]-1" at bounding box center [871, 192] width 759 height 30
type input "[PERSON_NAME]-1"
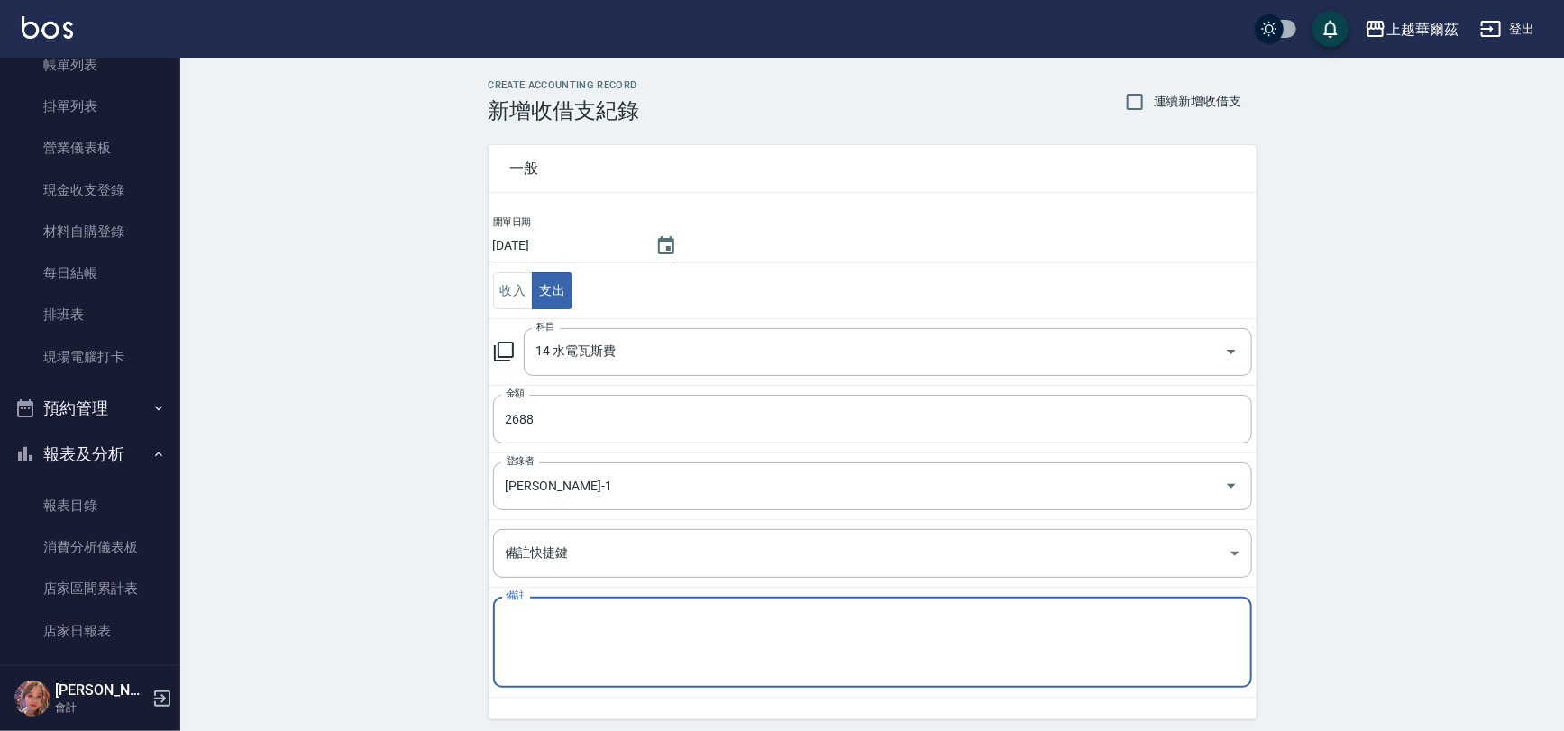
click at [536, 619] on textarea "備註" at bounding box center [873, 642] width 734 height 61
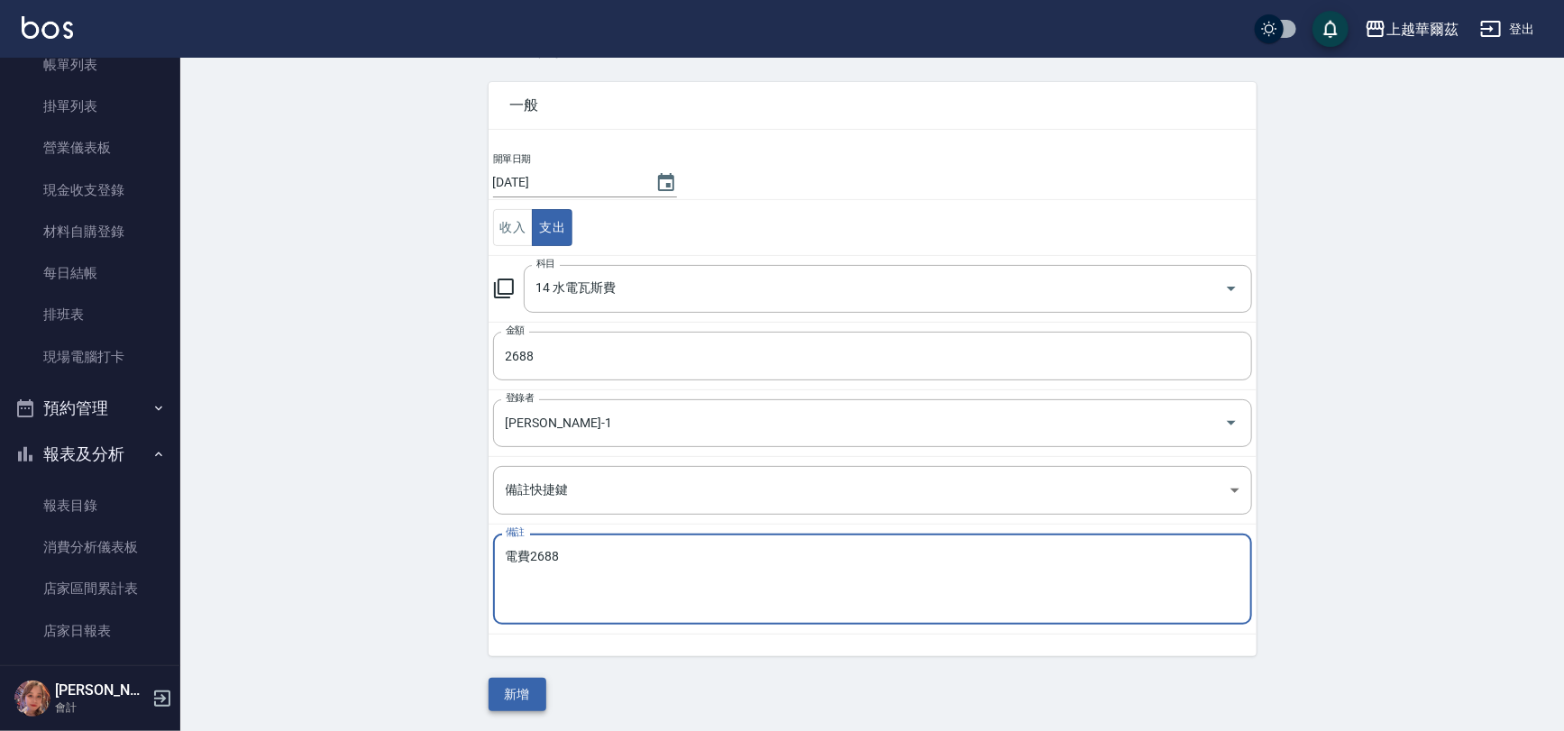
type textarea "電費2688"
click at [516, 686] on button "新增" at bounding box center [518, 694] width 58 height 33
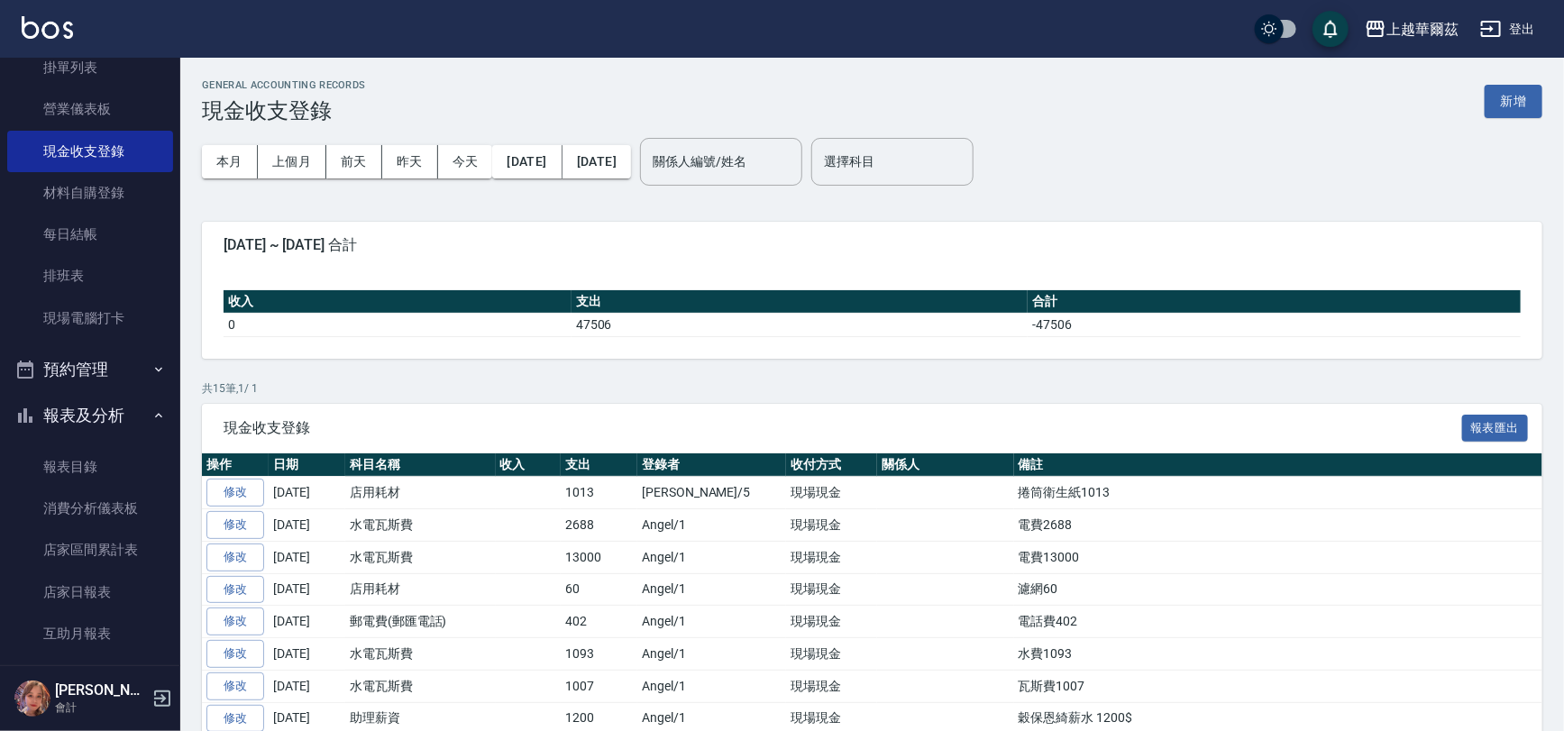
scroll to position [172, 0]
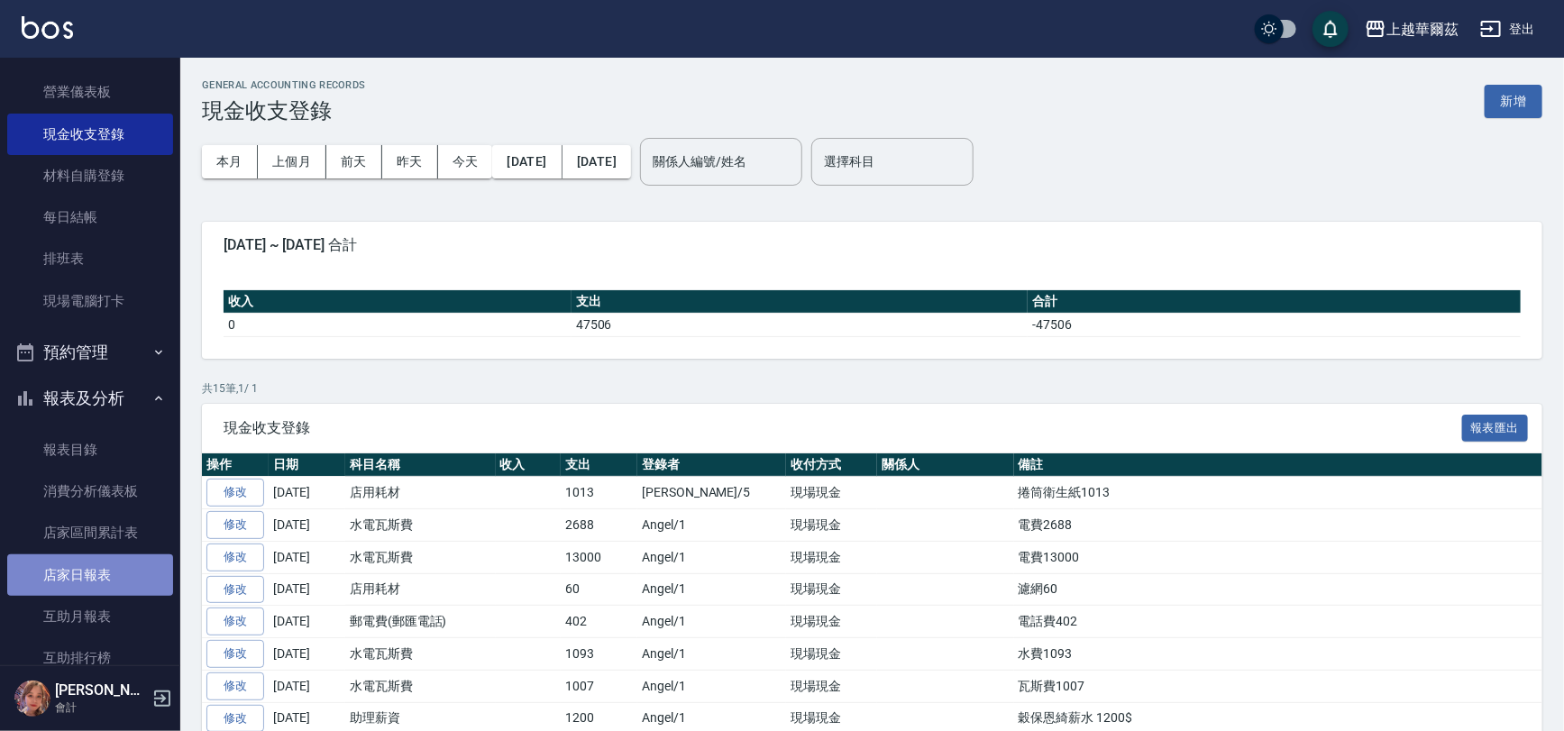
click at [103, 577] on link "店家日報表" at bounding box center [90, 574] width 166 height 41
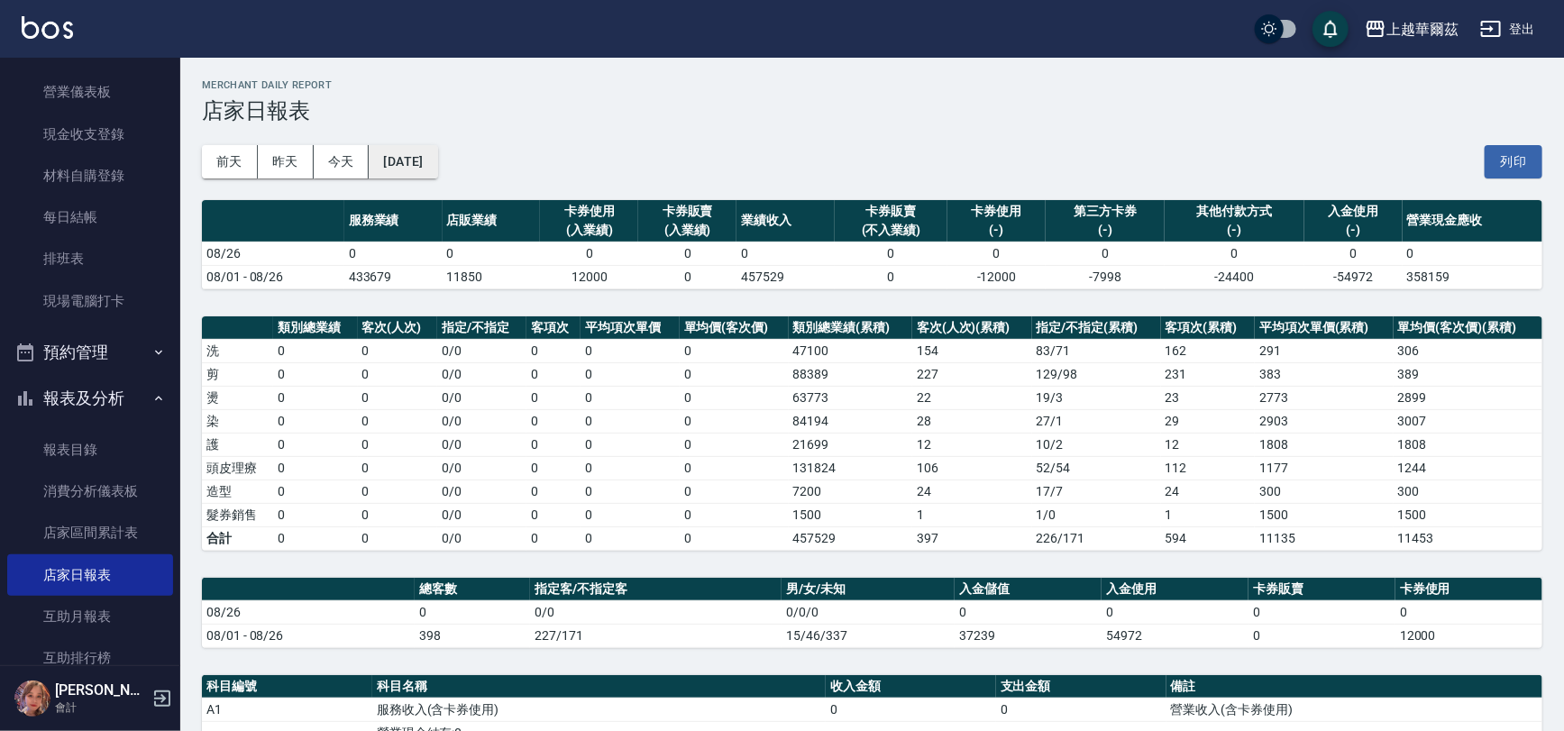
click at [437, 170] on button "[DATE]" at bounding box center [403, 161] width 69 height 33
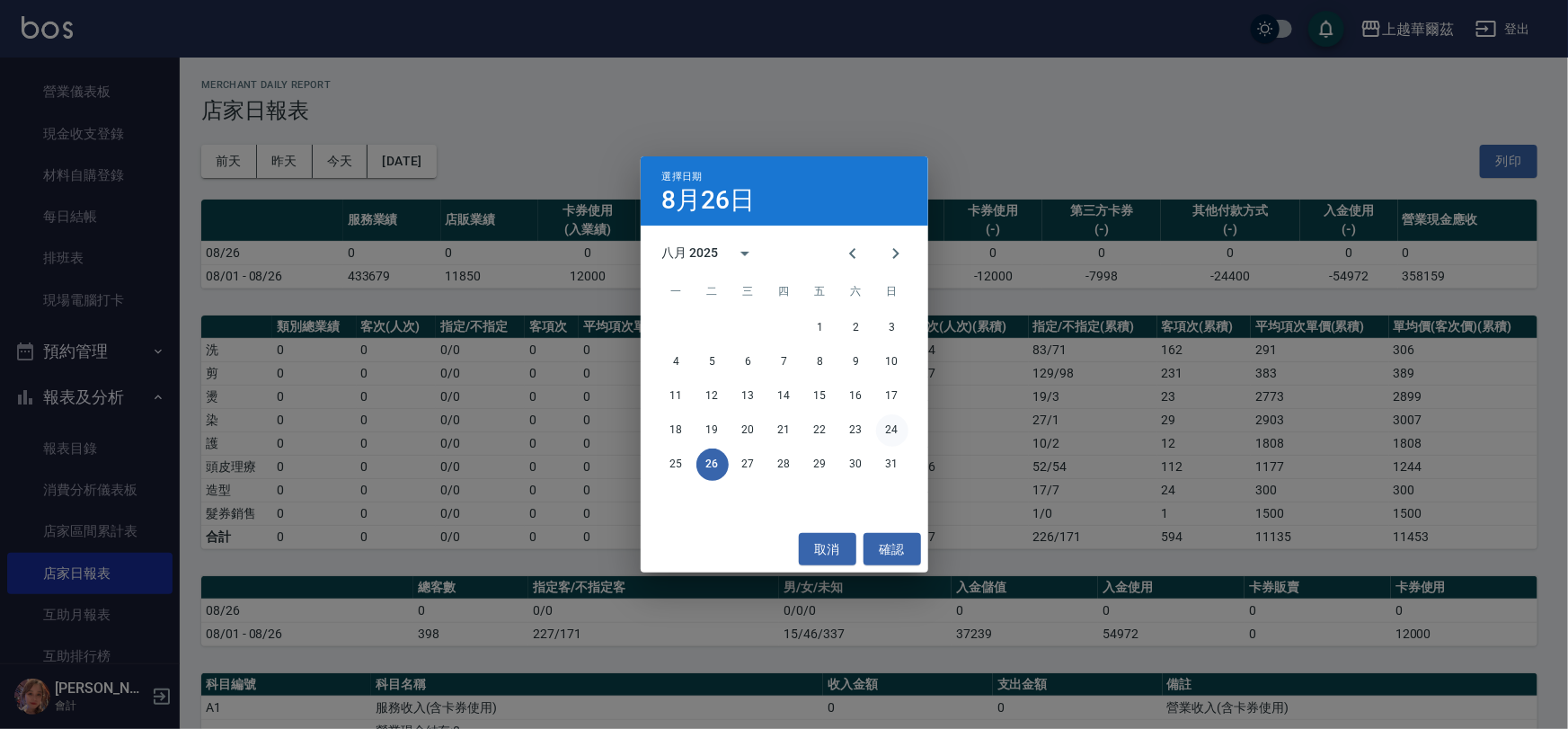
click at [888, 425] on button "24" at bounding box center [892, 431] width 32 height 32
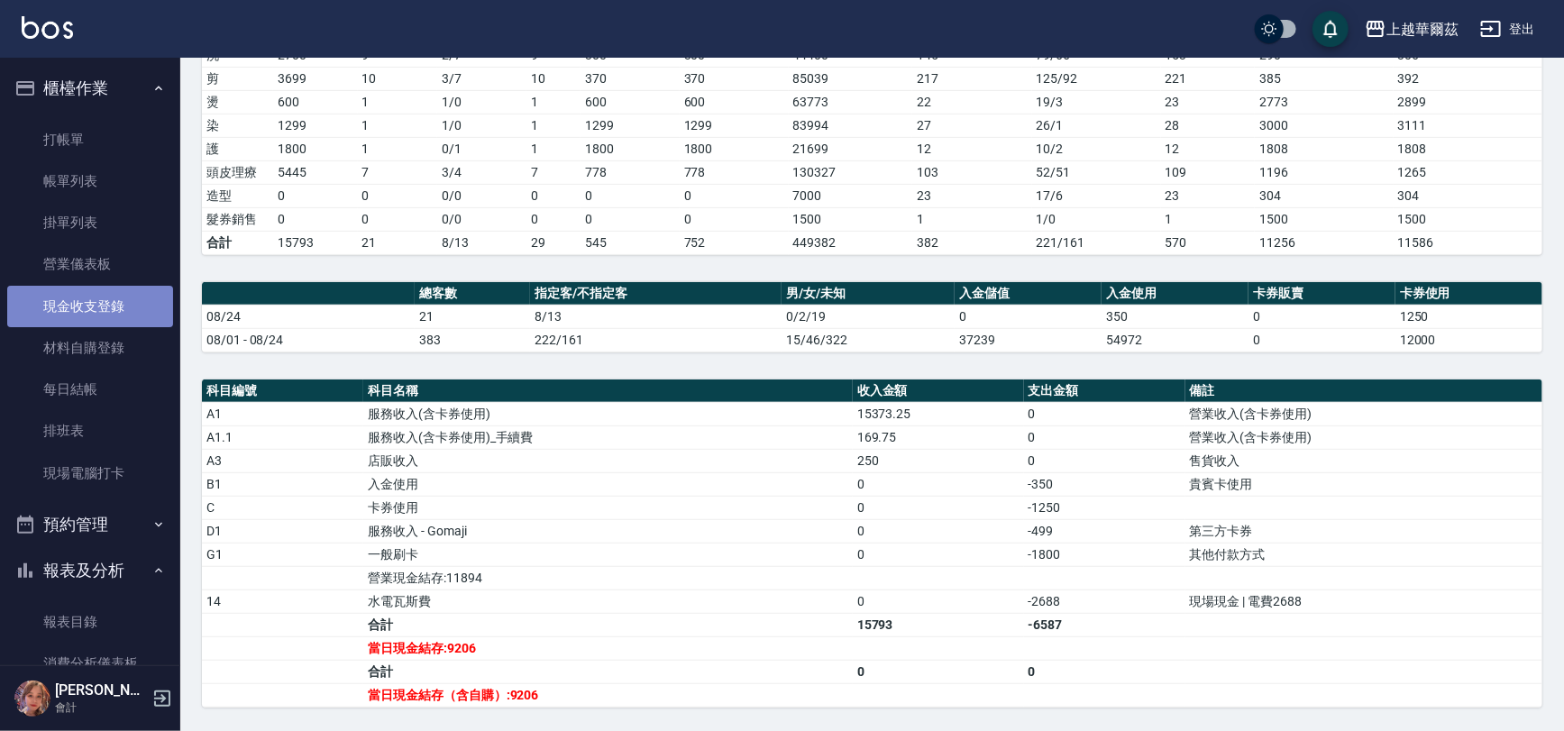
click at [94, 307] on link "現金收支登錄" at bounding box center [90, 306] width 166 height 41
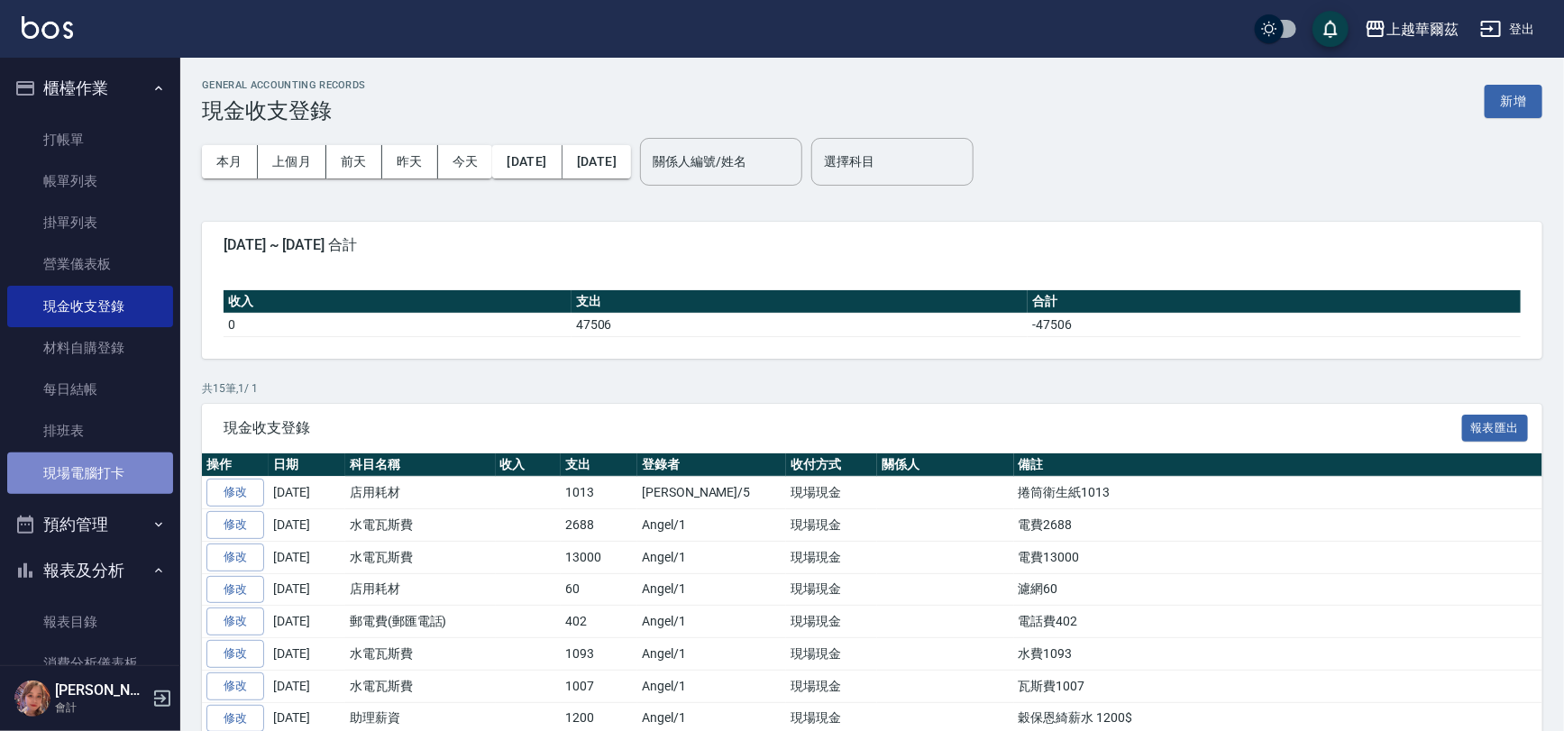
click at [114, 487] on link "現場電腦打卡" at bounding box center [90, 473] width 166 height 41
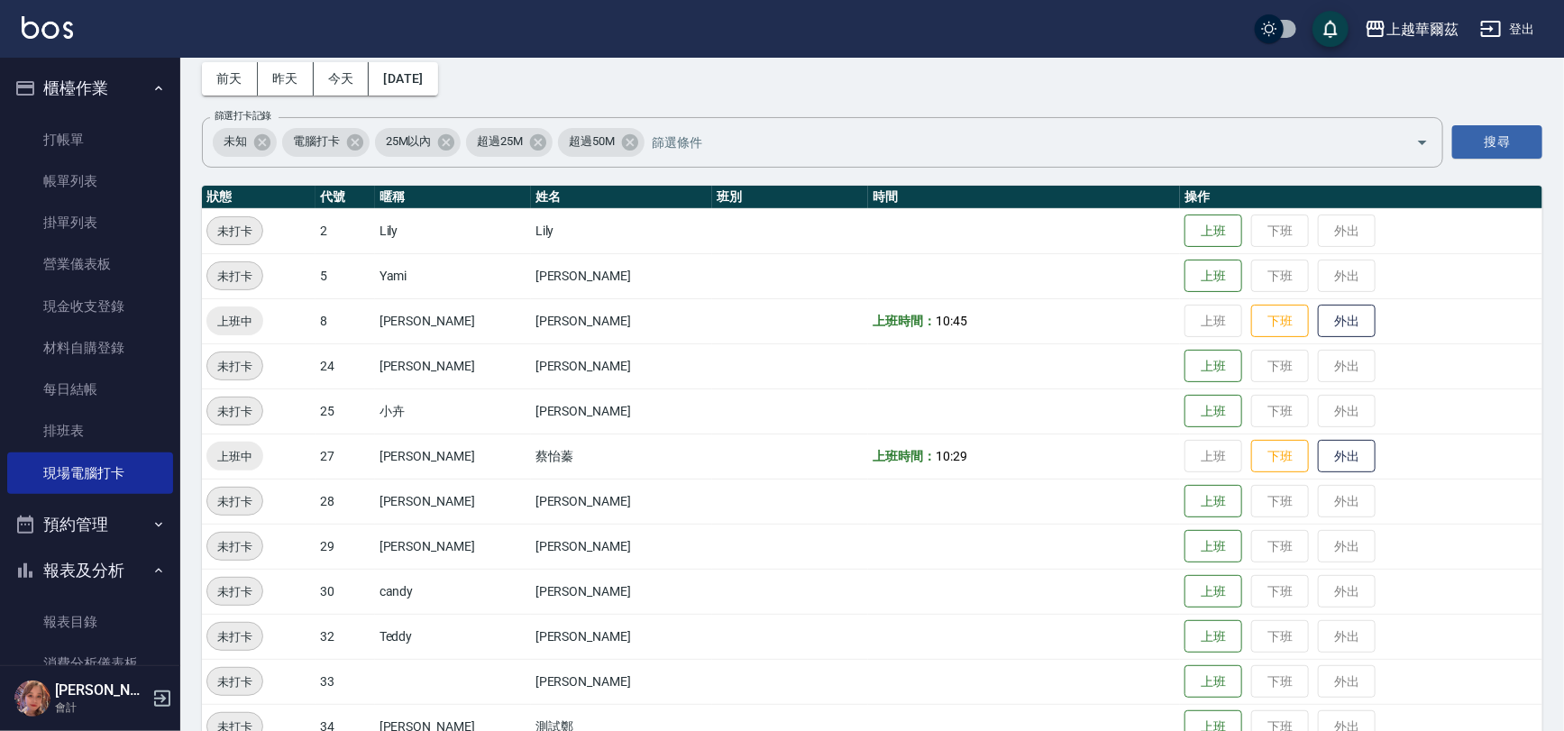
scroll to position [80, 0]
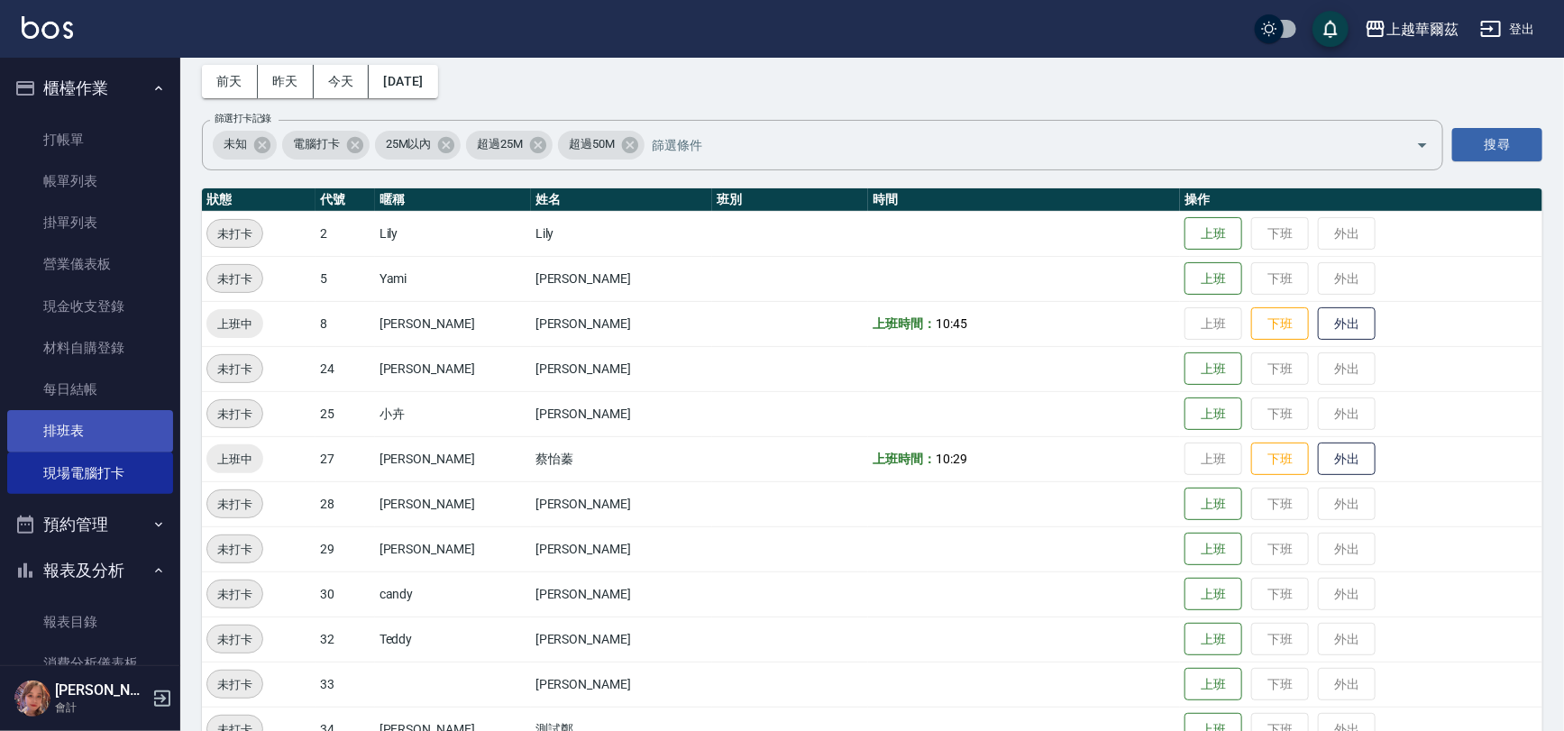
click at [105, 436] on link "排班表" at bounding box center [90, 430] width 166 height 41
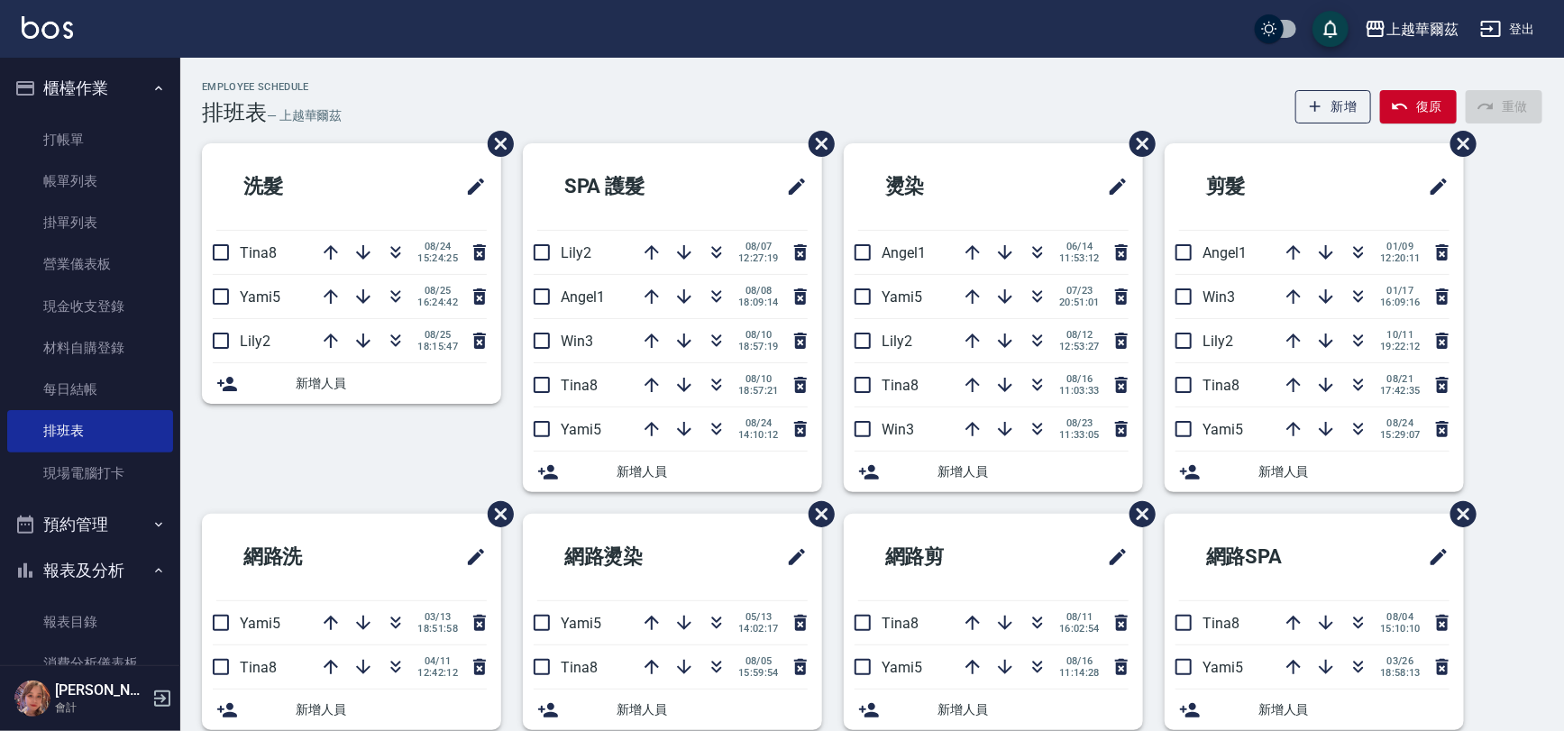
drag, startPoint x: 1395, startPoint y: 537, endPoint x: 1481, endPoint y: 763, distance: 241.4
click at [1481, 730] on html "上越華爾茲 登出 櫃檯作業 打帳單 帳單列表 掛單列表 營業儀表板 現金收支登錄 材料自購登錄 每日結帳 排班表 現場電腦打卡 預約管理 預約管理 單日預約紀…" at bounding box center [782, 565] width 1564 height 1130
click at [396, 245] on icon "button" at bounding box center [396, 253] width 22 height 22
